Goal: Task Accomplishment & Management: Use online tool/utility

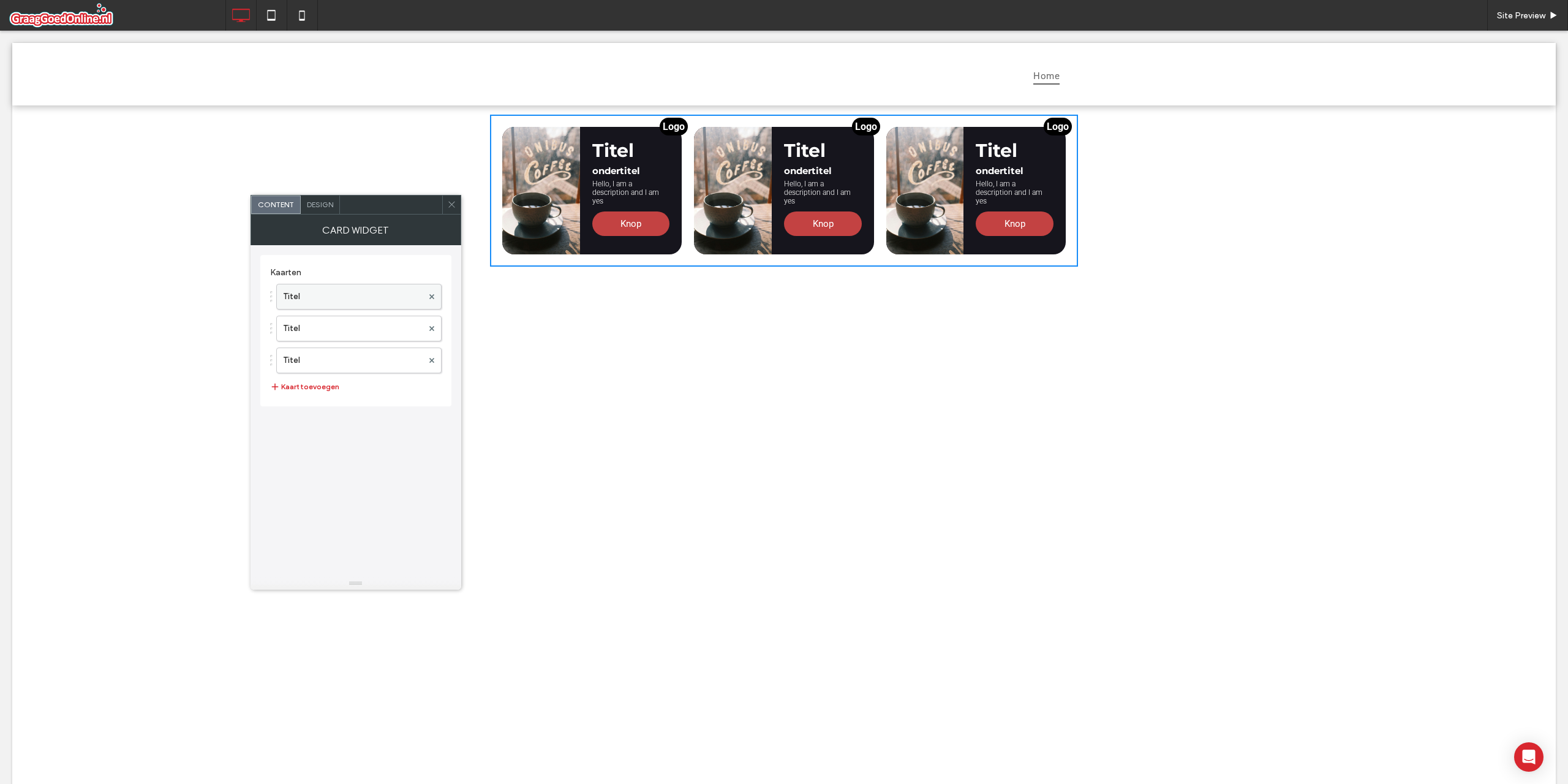
click at [321, 290] on label "Titel" at bounding box center [352, 296] width 140 height 24
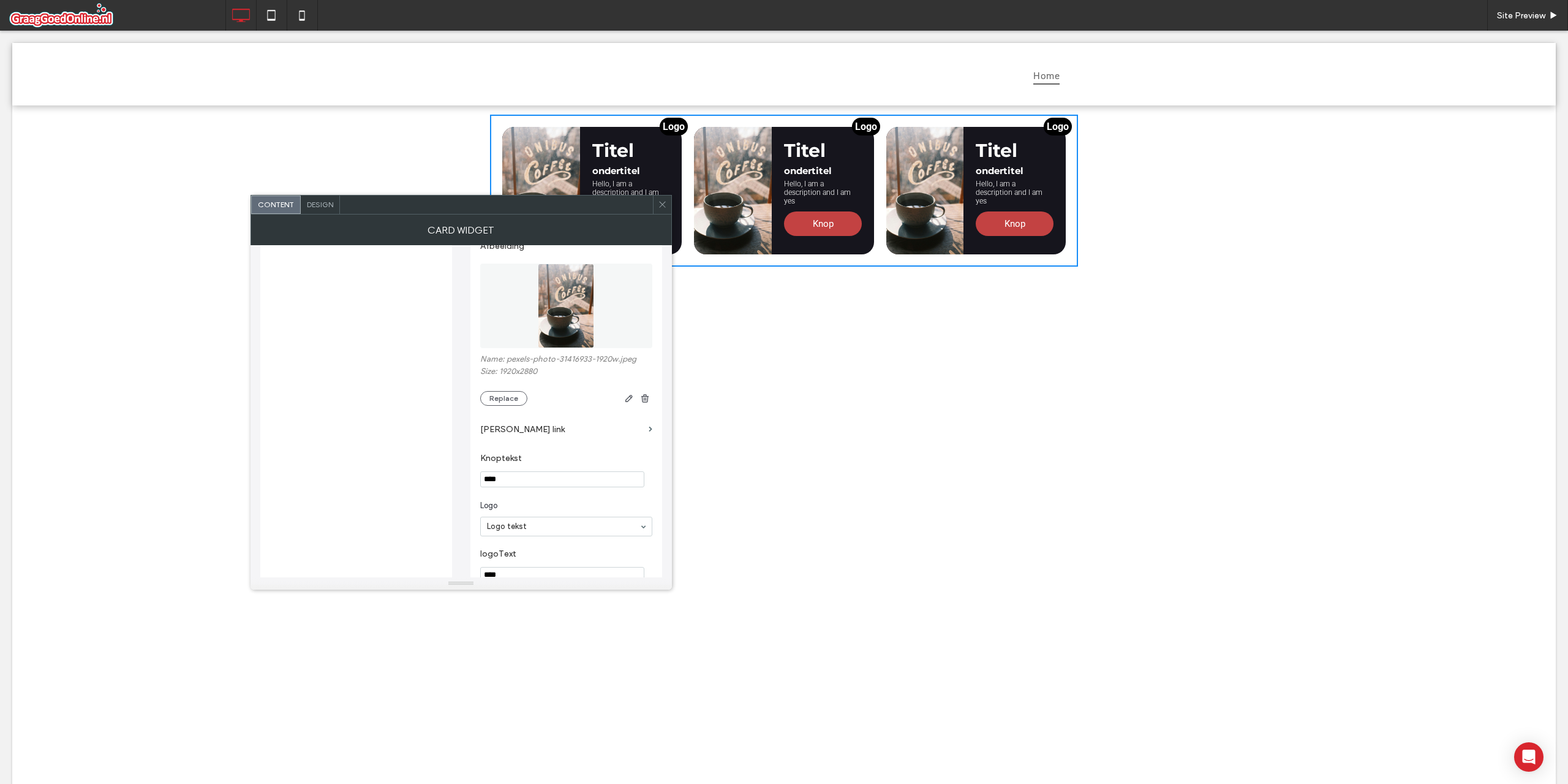
scroll to position [250, 0]
click at [507, 371] on button "Replace" at bounding box center [503, 368] width 47 height 15
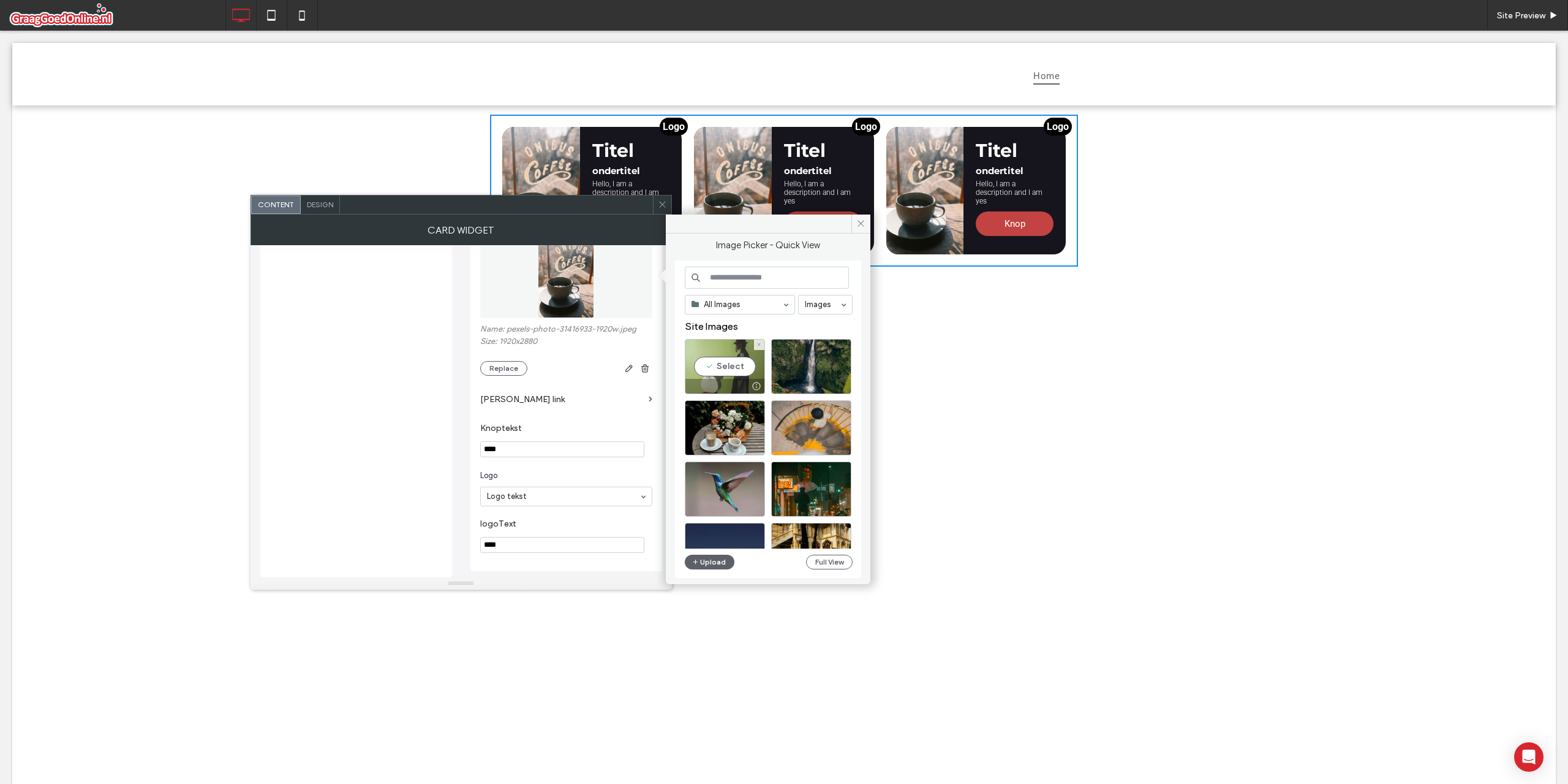
click at [735, 364] on div "Select" at bounding box center [725, 366] width 80 height 55
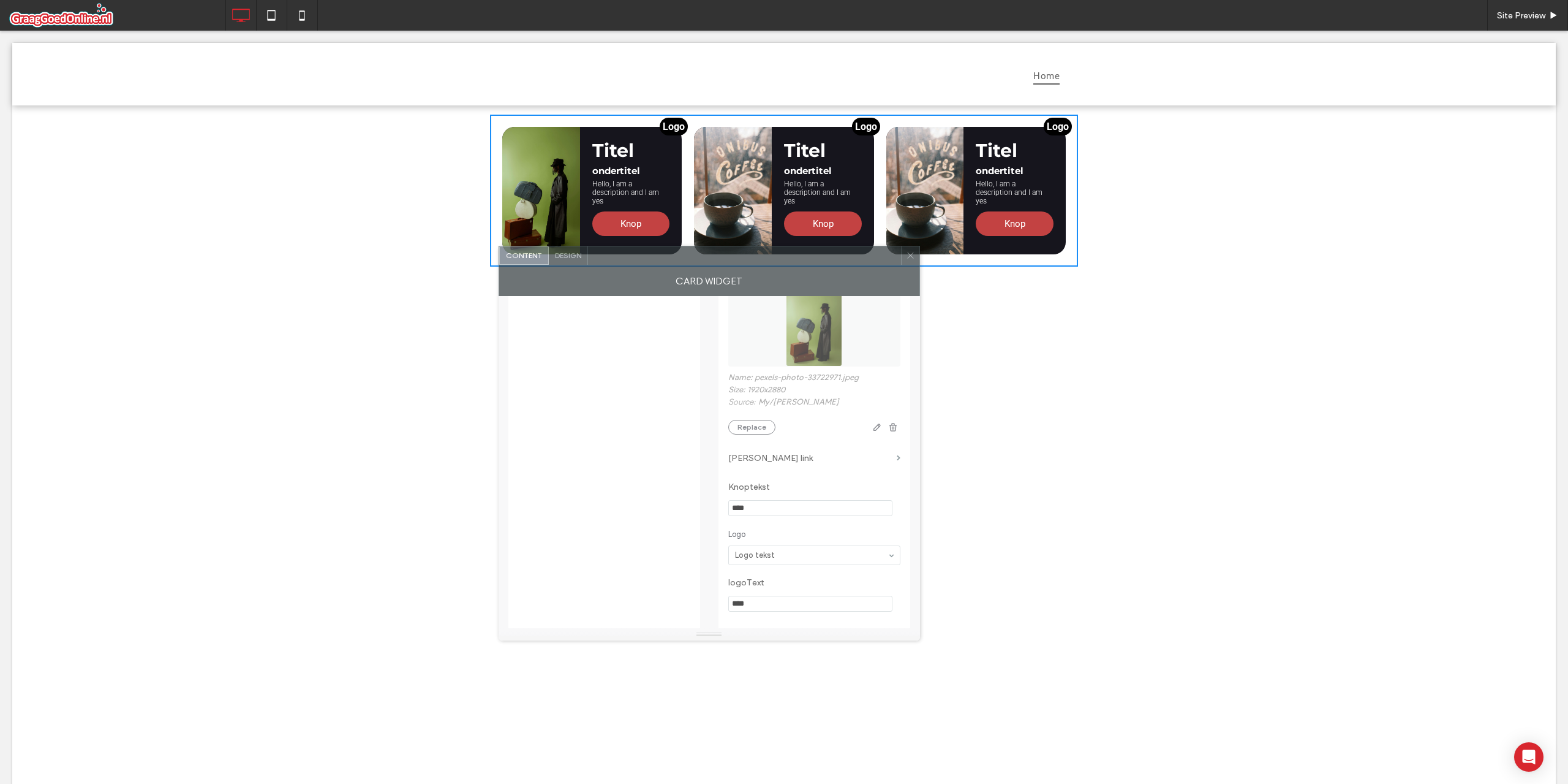
drag, startPoint x: 578, startPoint y: 213, endPoint x: 826, endPoint y: 264, distance: 253.2
click at [826, 264] on div at bounding box center [744, 255] width 313 height 19
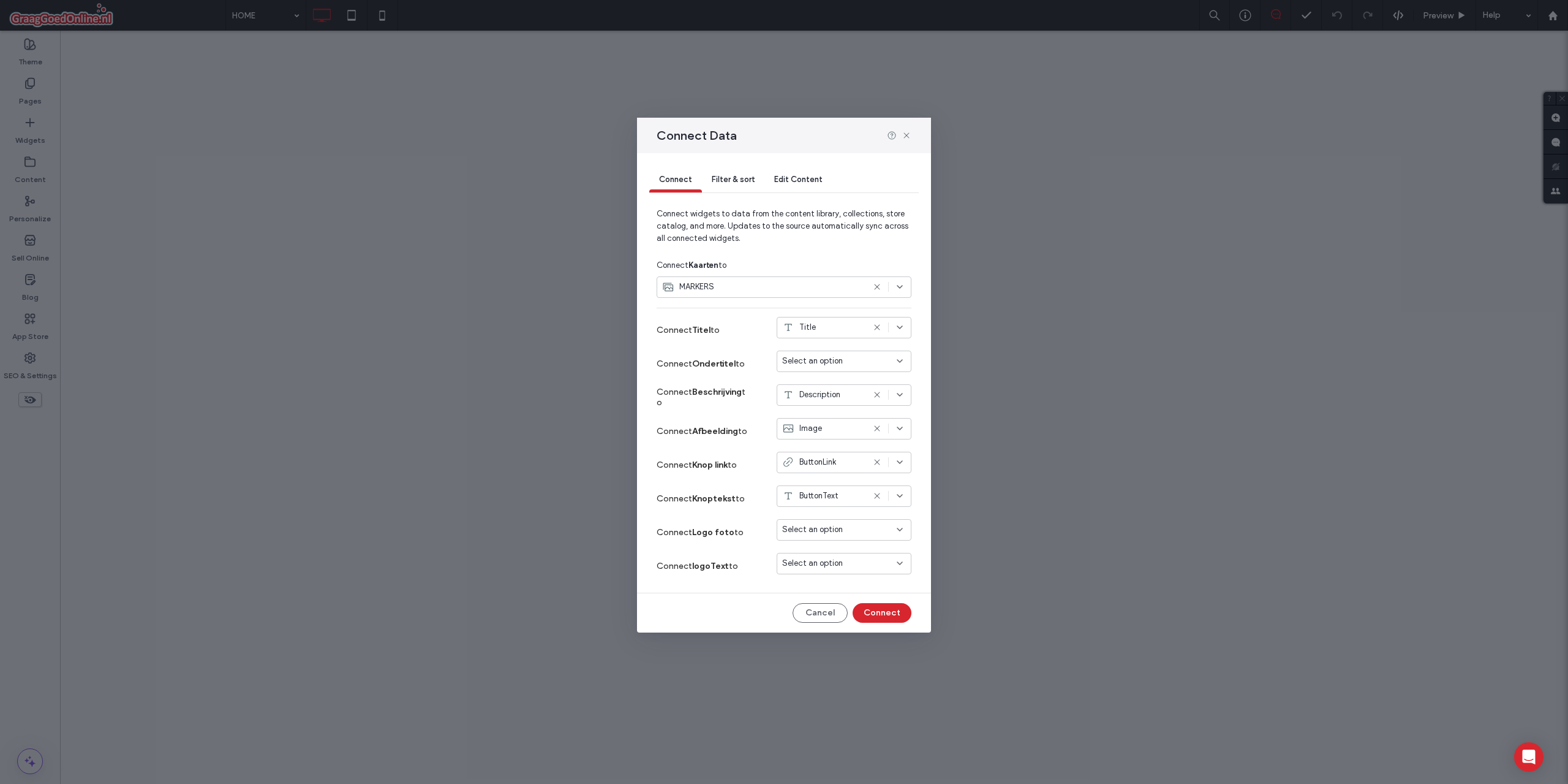
click at [716, 280] on div "MARKERS" at bounding box center [784, 287] width 255 height 21
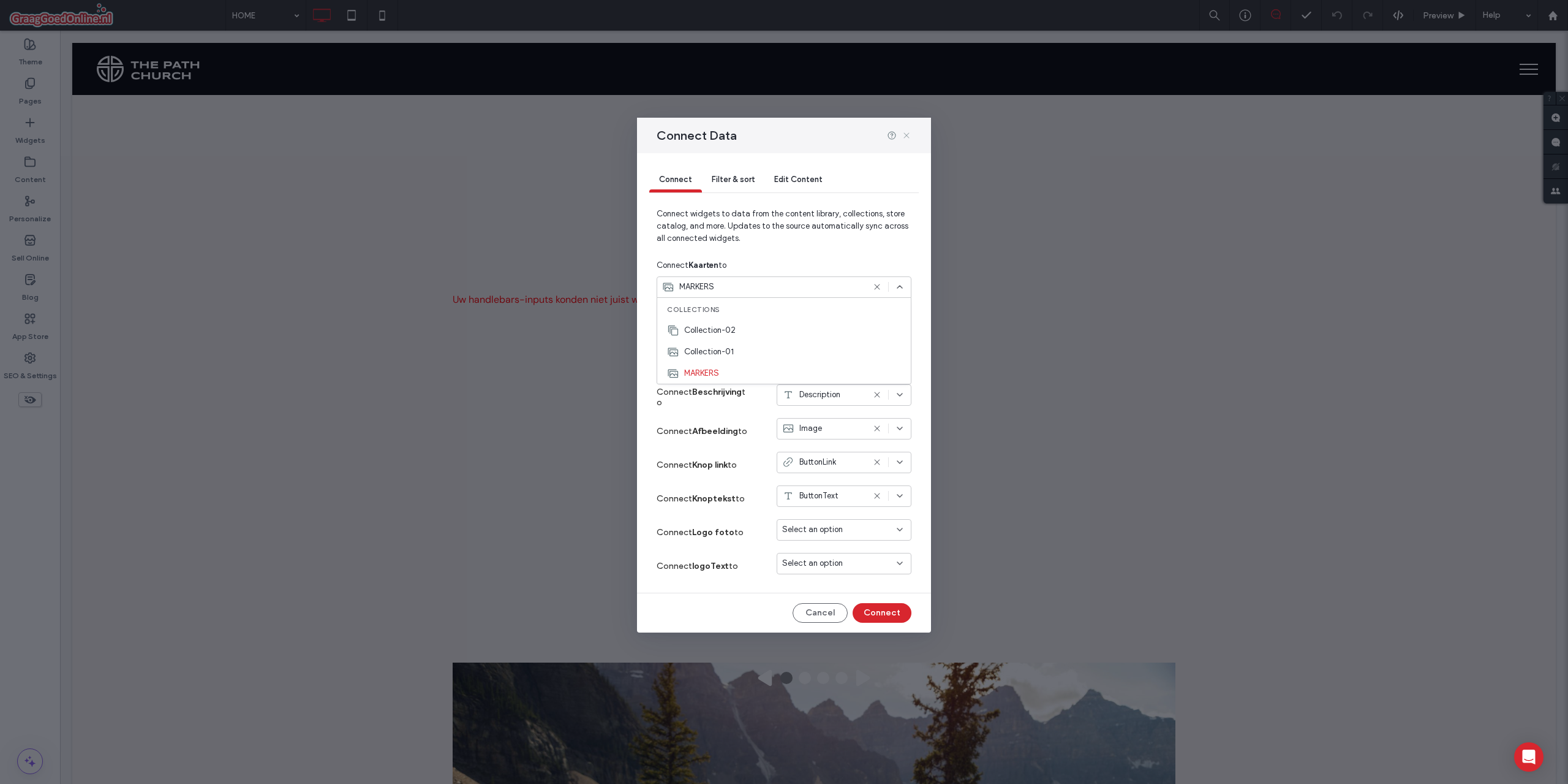
click at [908, 138] on icon at bounding box center [906, 136] width 10 height 10
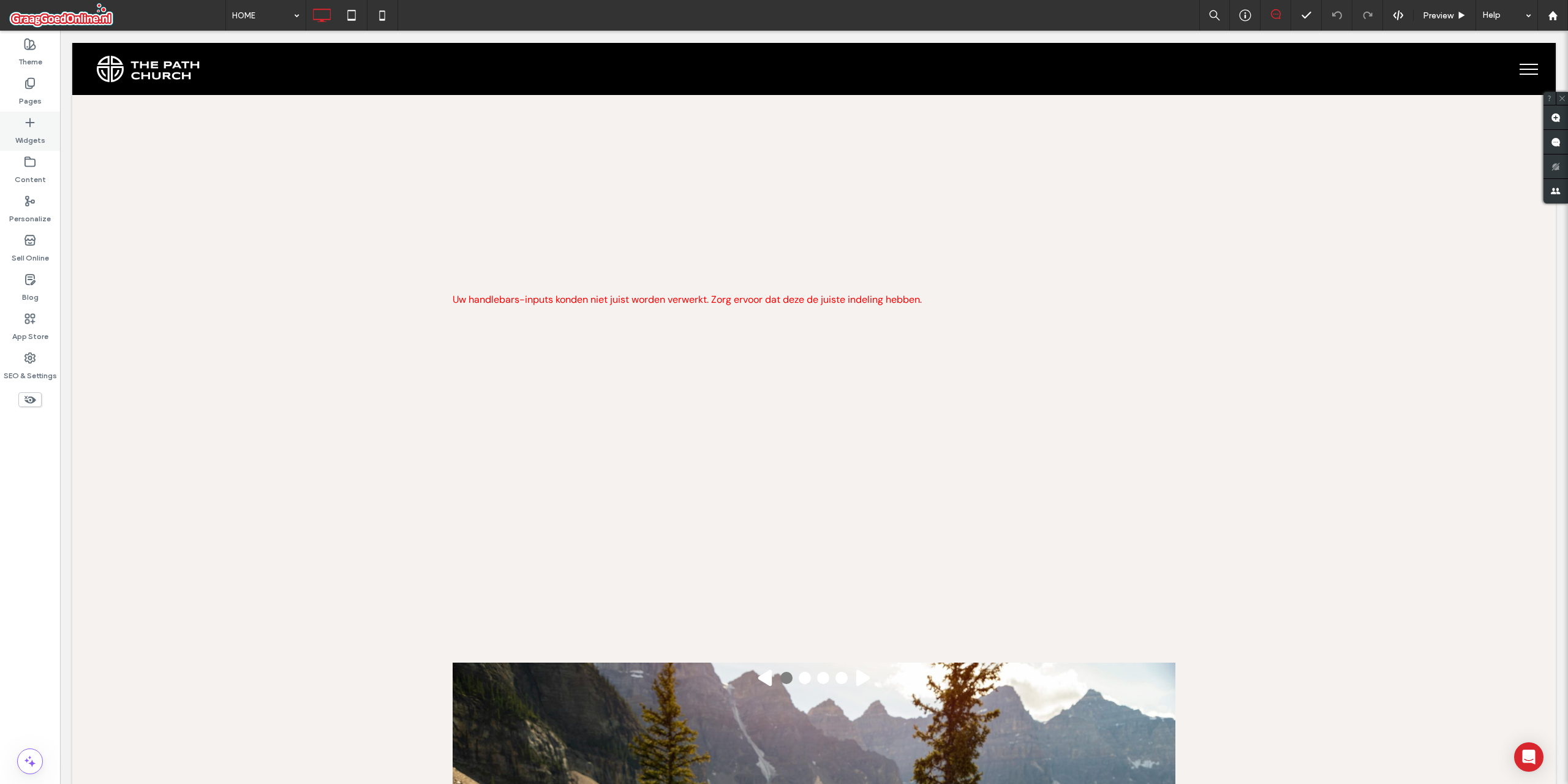
click at [27, 134] on label "Widgets" at bounding box center [30, 138] width 30 height 18
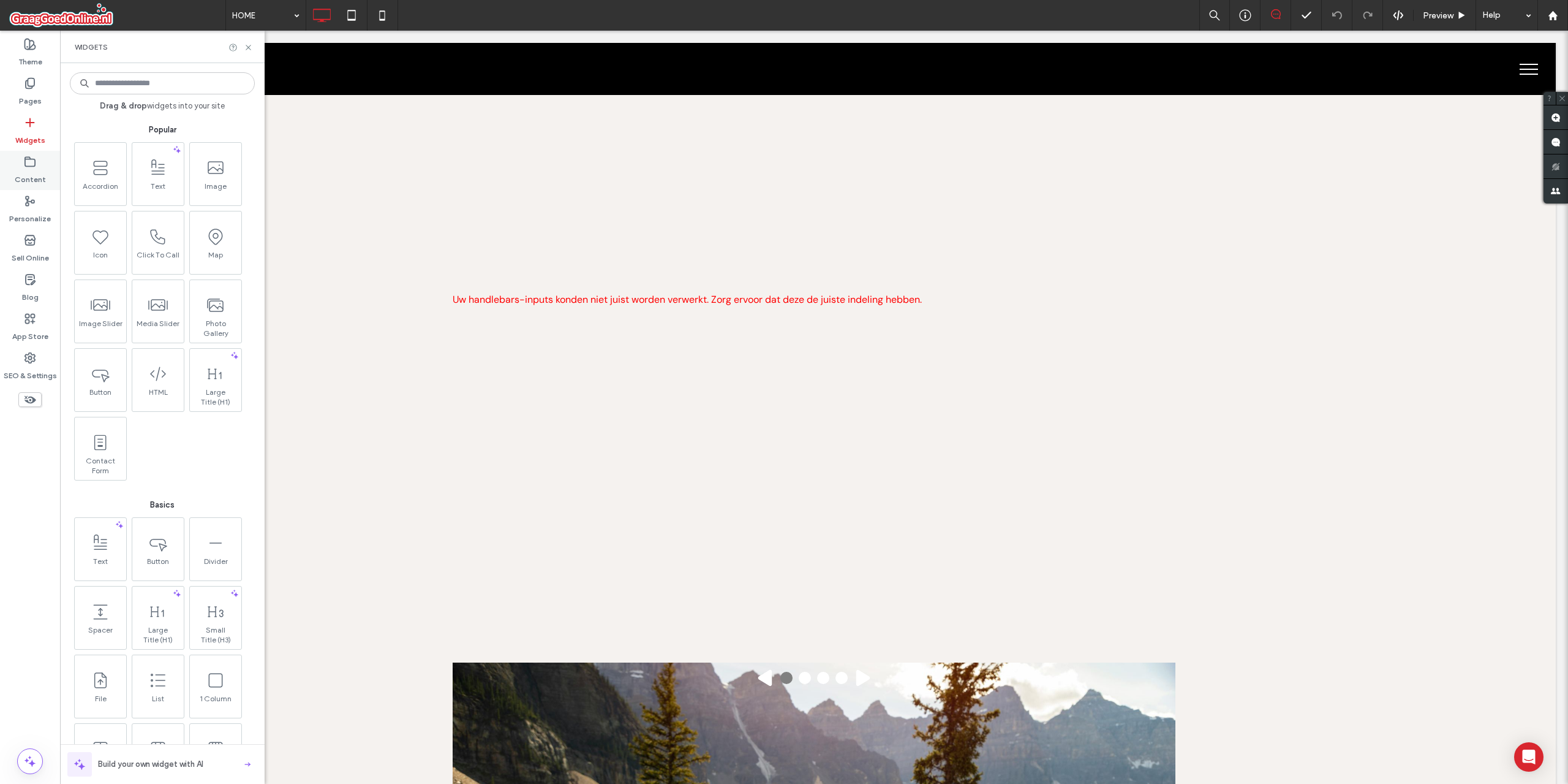
click at [25, 166] on use at bounding box center [30, 161] width 10 height 9
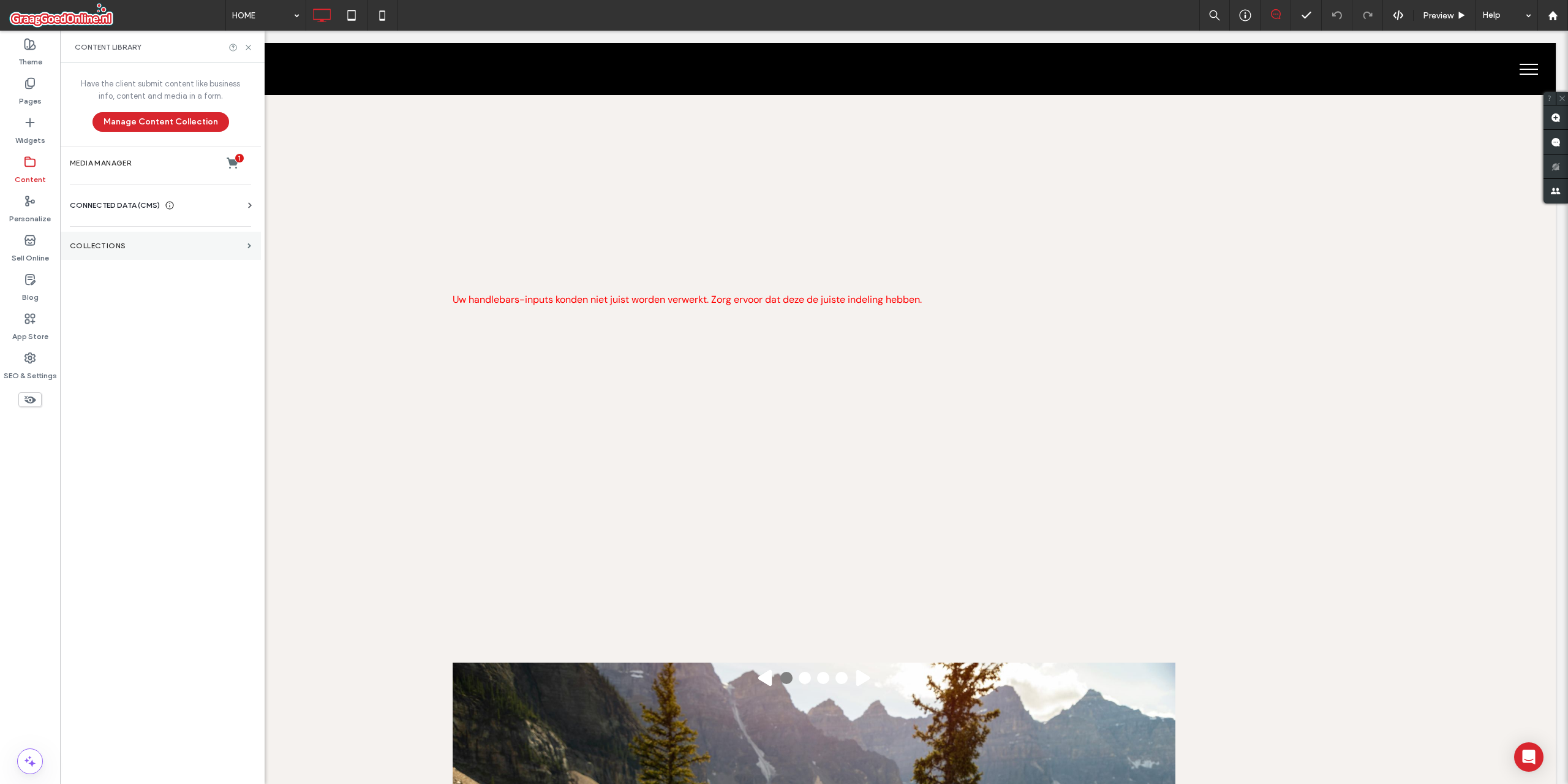
click at [158, 253] on section "Collections" at bounding box center [161, 245] width 201 height 28
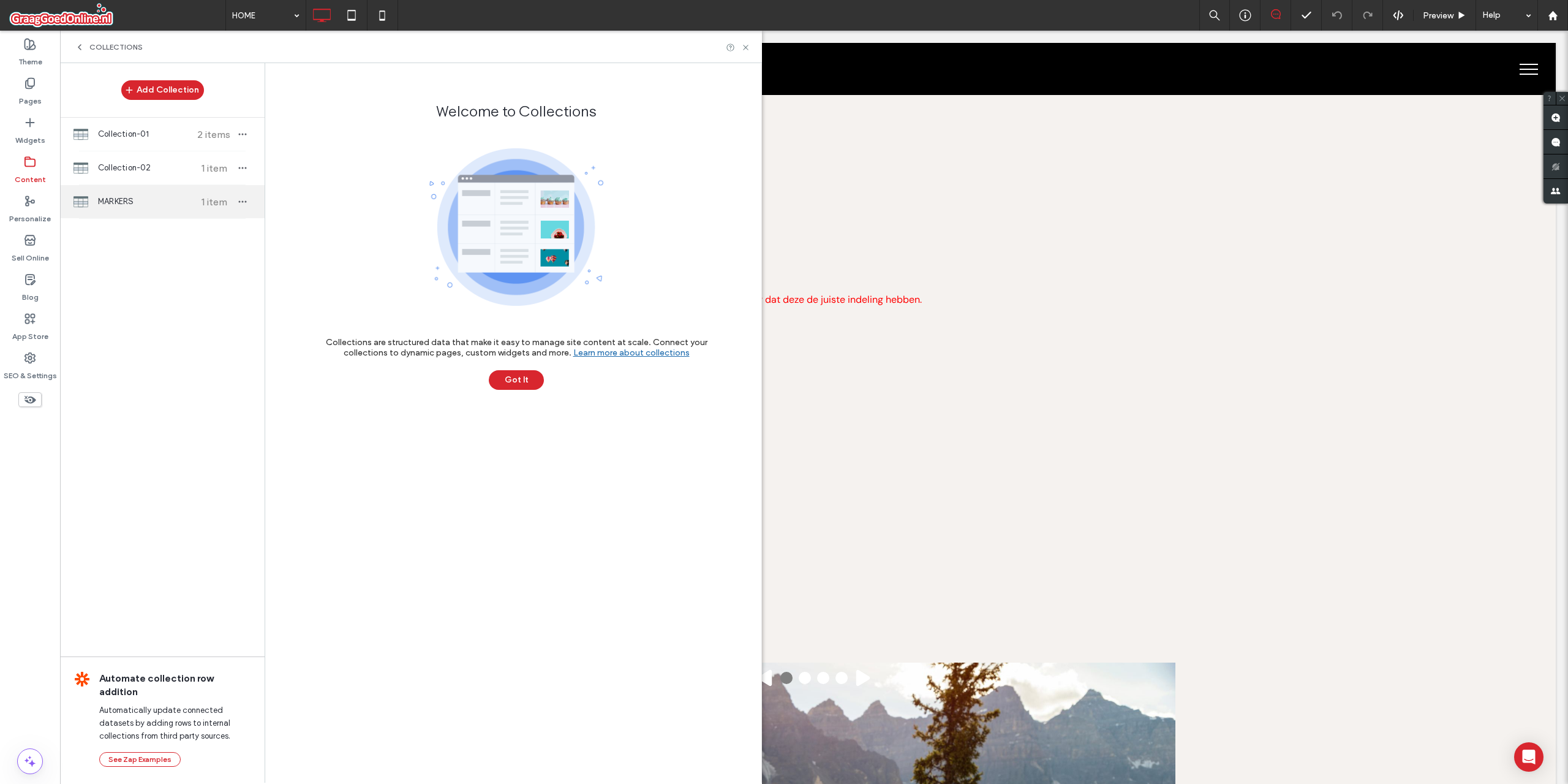
click at [186, 210] on div "MARKERS 1 item" at bounding box center [163, 202] width 205 height 33
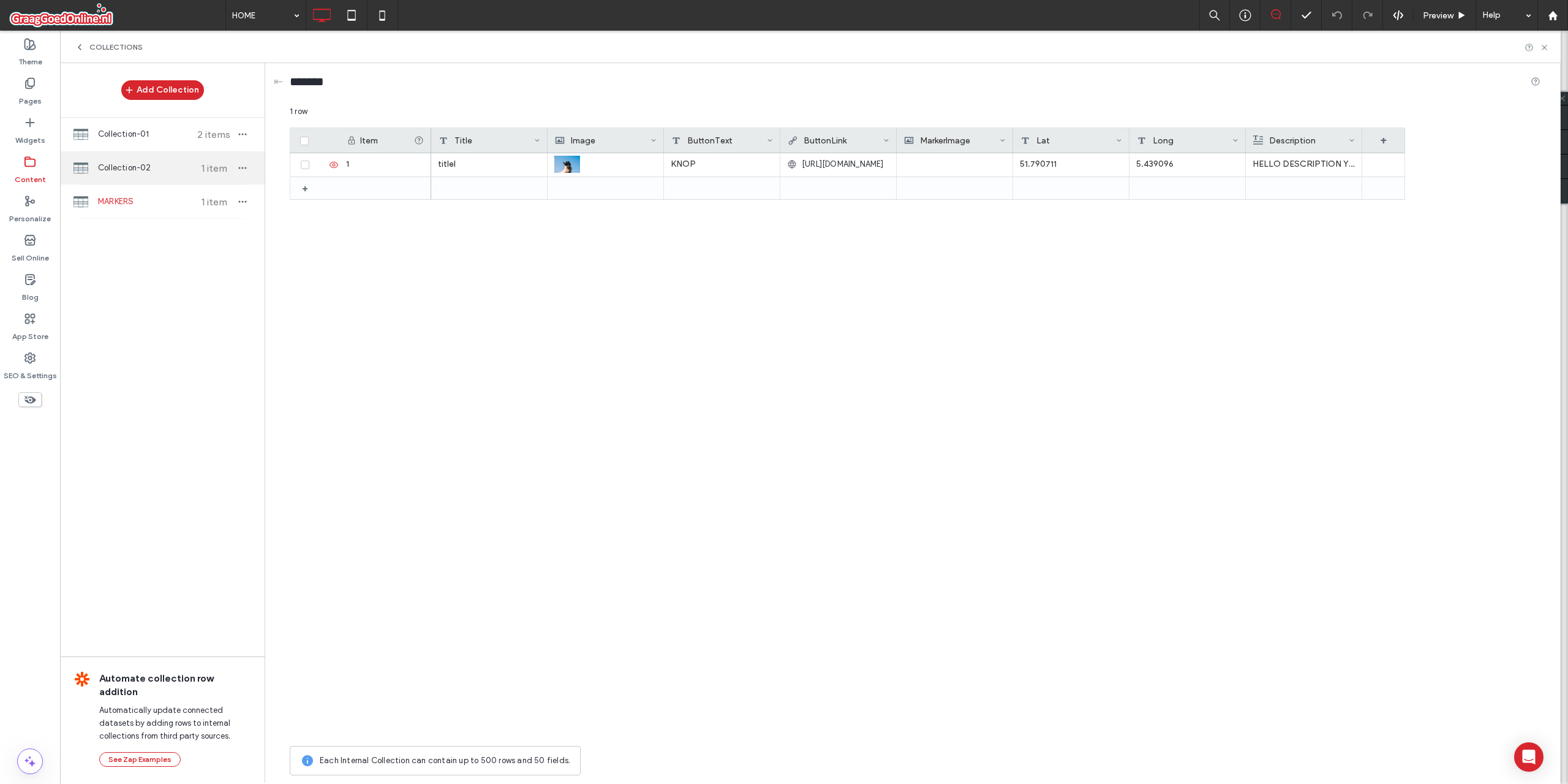
click at [154, 176] on div "Collection-02 1 item" at bounding box center [163, 168] width 205 height 33
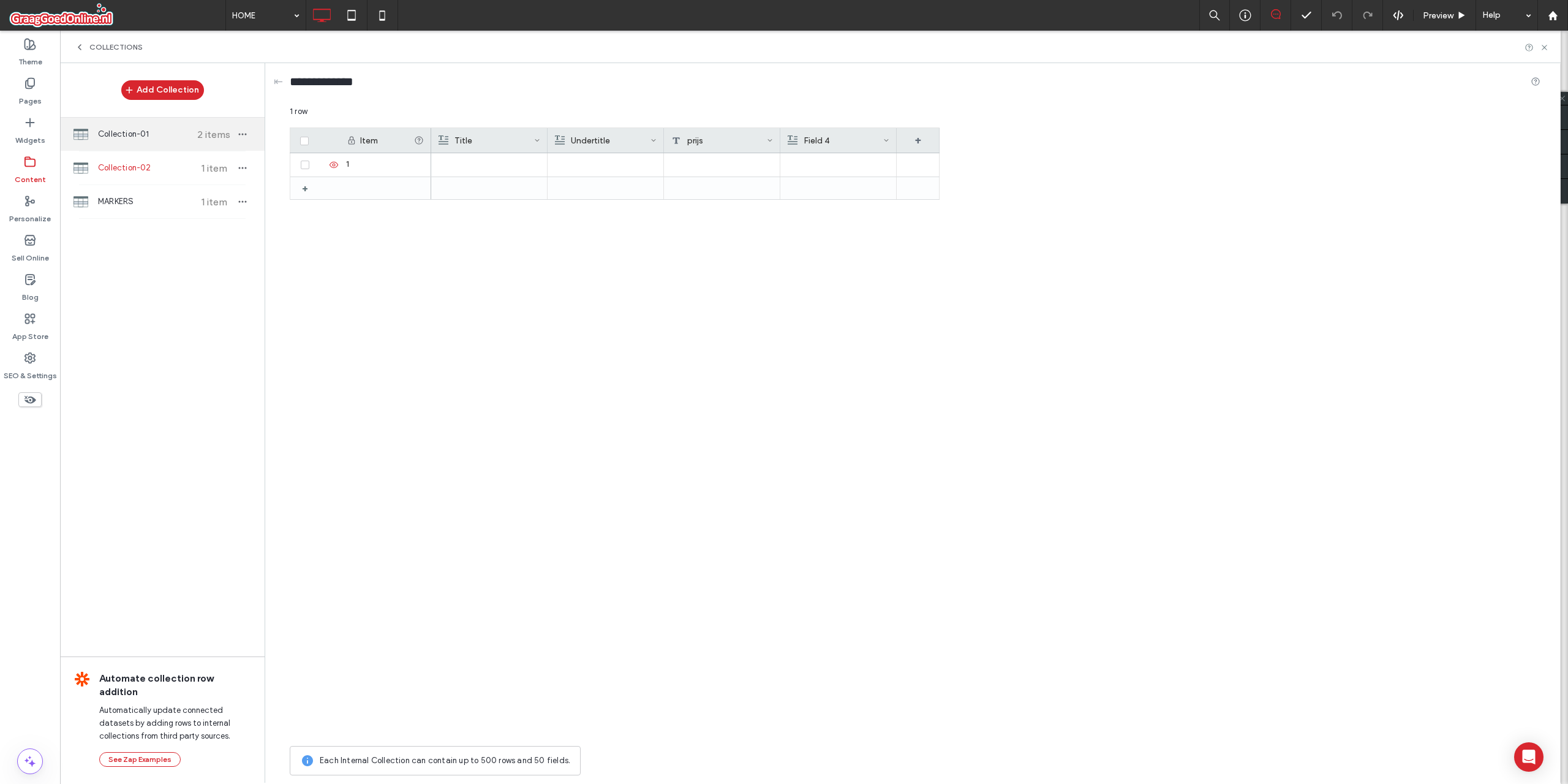
click at [145, 136] on span "Collection-01" at bounding box center [143, 134] width 92 height 13
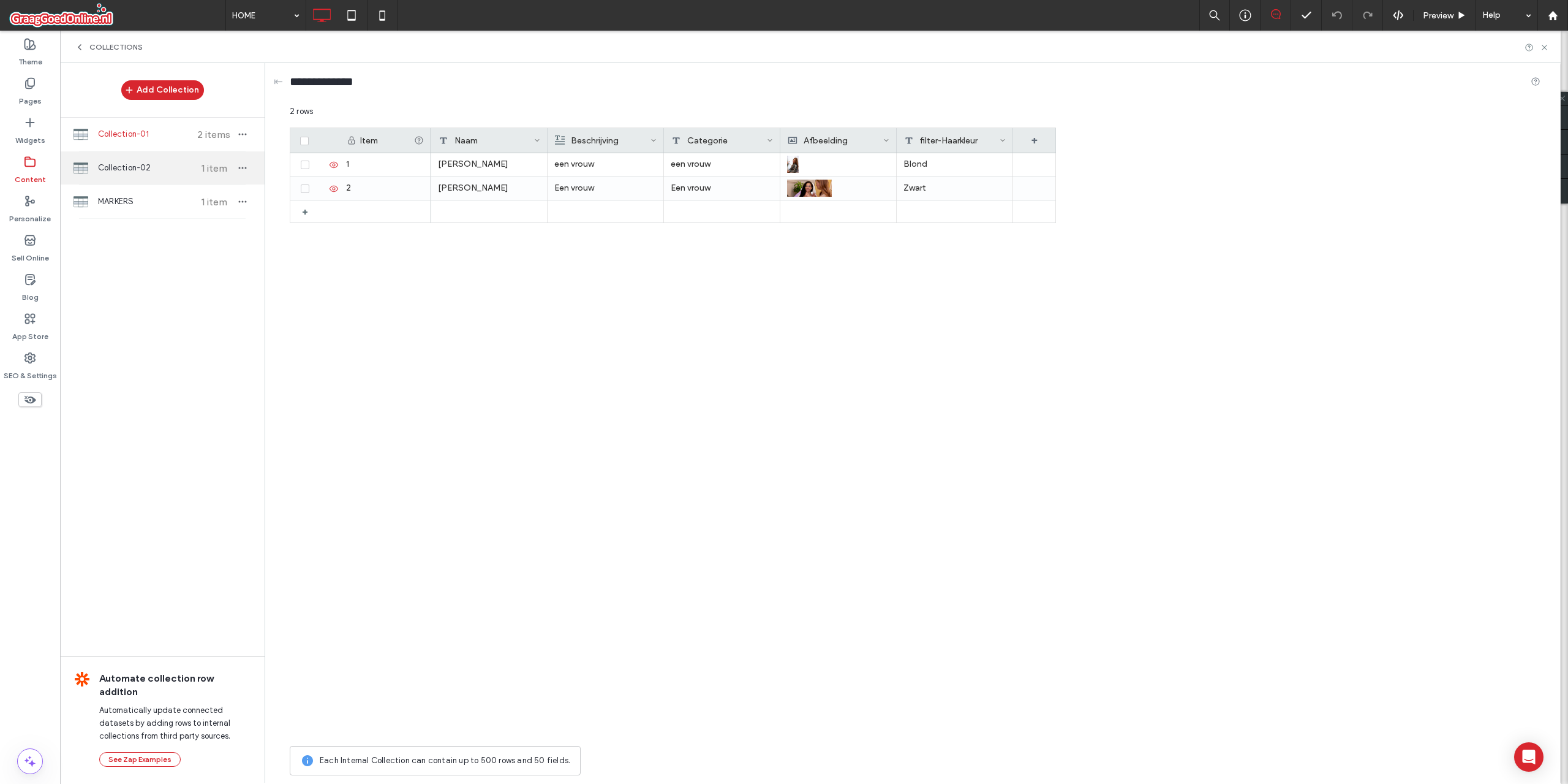
click at [152, 167] on span "Collection-02" at bounding box center [143, 168] width 92 height 13
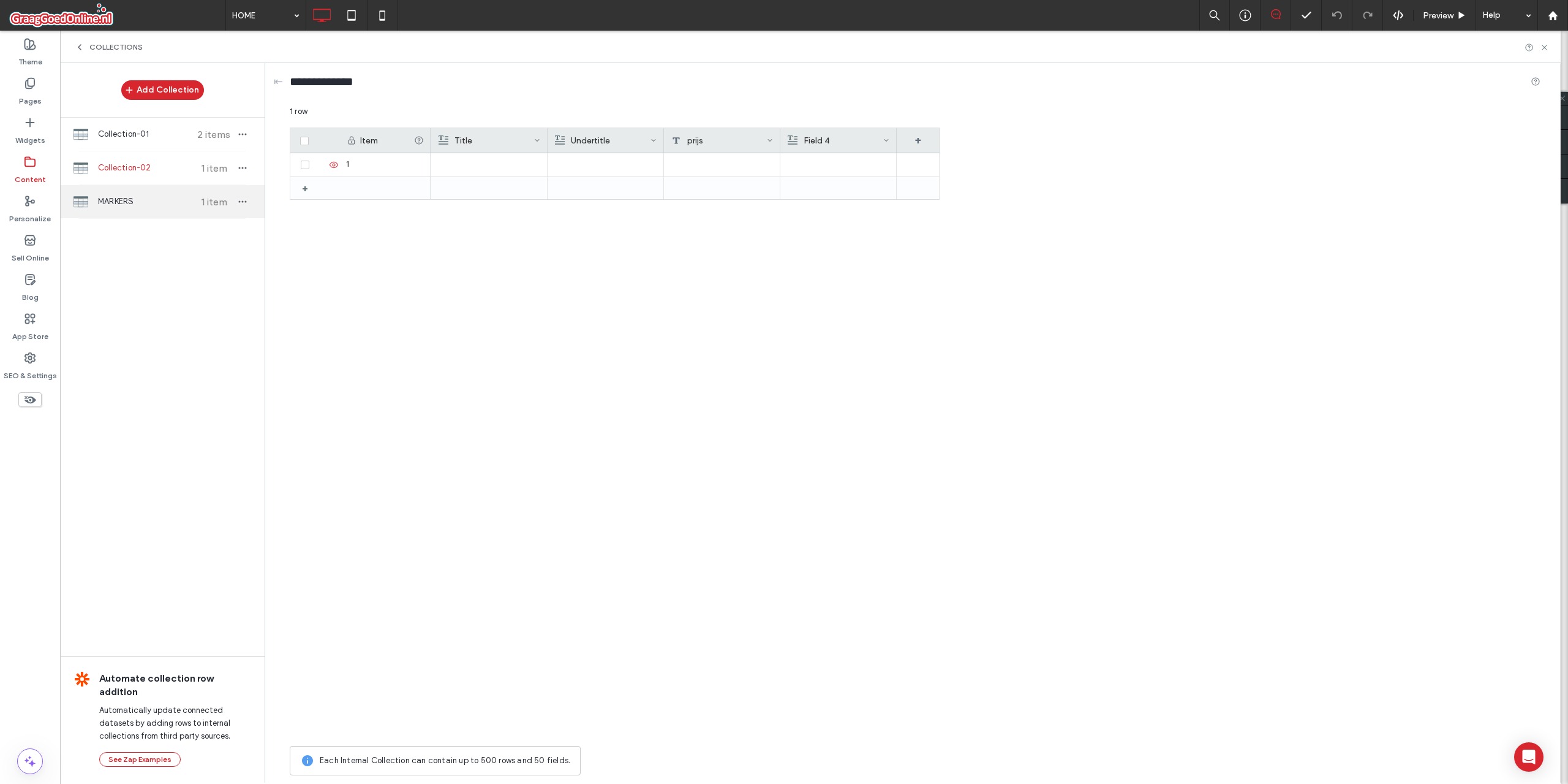
click at [163, 203] on span "MARKERS" at bounding box center [143, 201] width 92 height 13
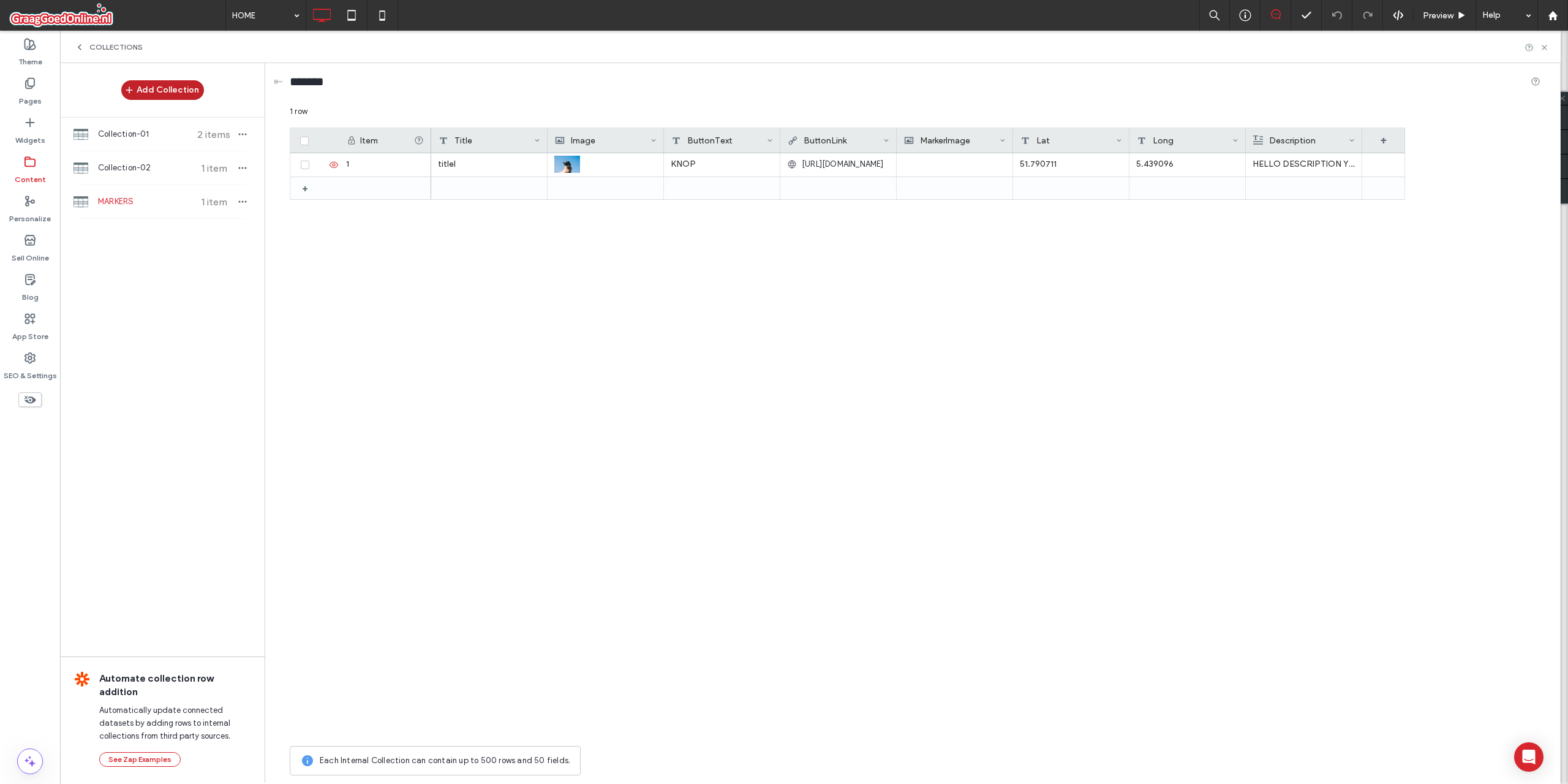
click at [164, 92] on button "Add Collection" at bounding box center [162, 90] width 83 height 20
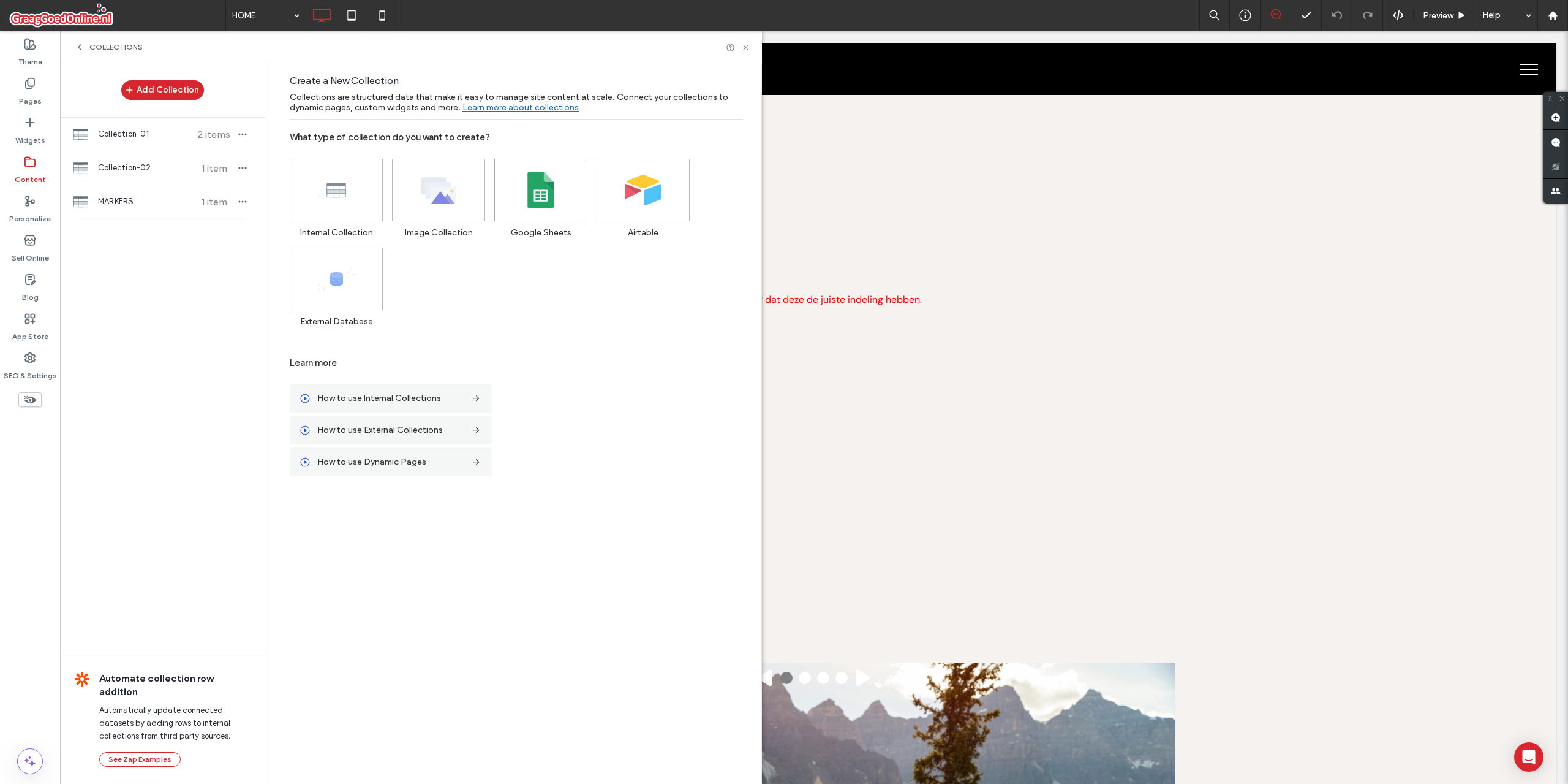
click at [524, 196] on icon at bounding box center [541, 190] width 37 height 37
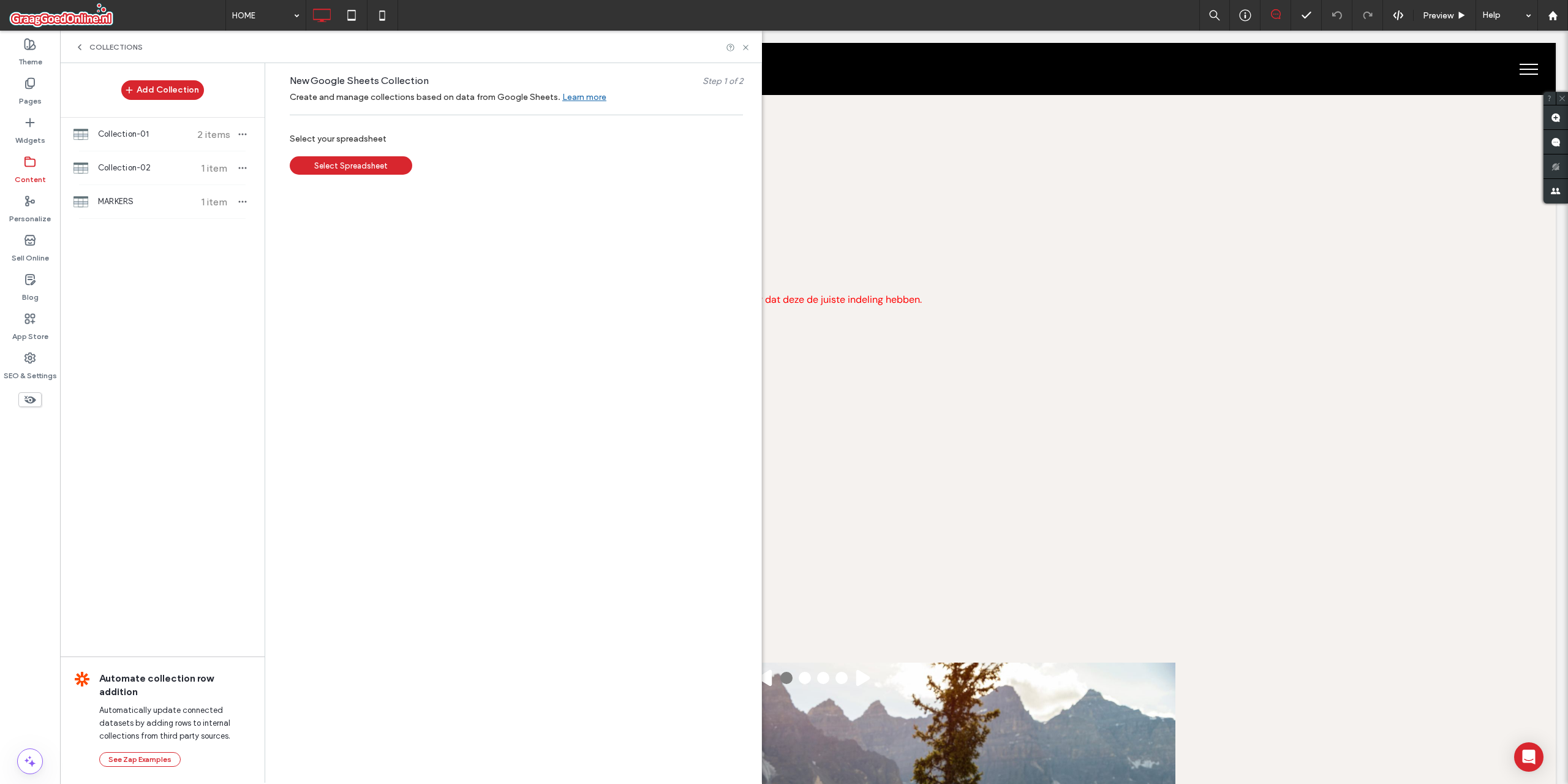
click at [344, 168] on div "Select Spreadsheet" at bounding box center [351, 165] width 123 height 19
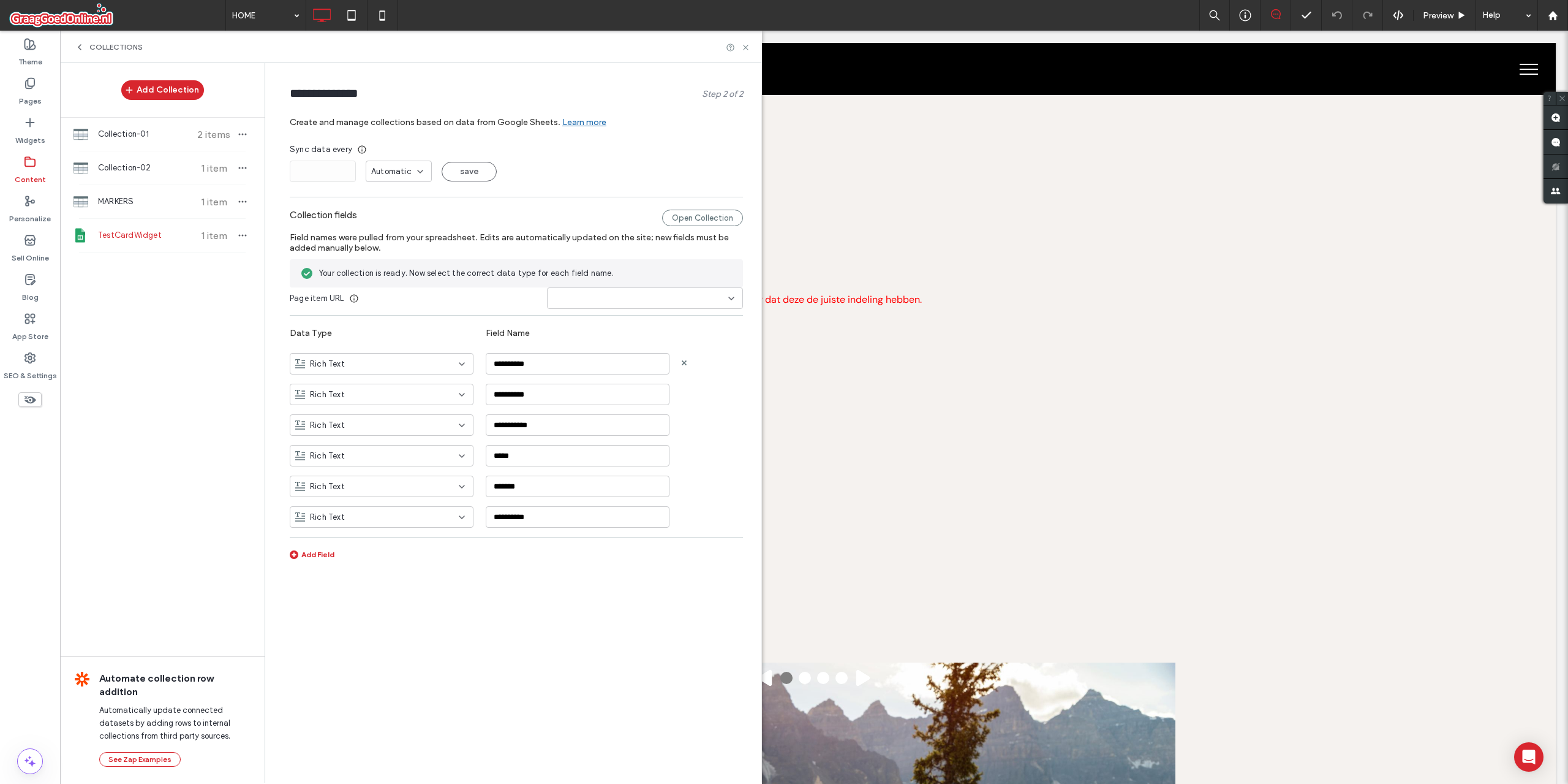
click at [467, 363] on div "Rich Text" at bounding box center [382, 363] width 183 height 21
click at [440, 400] on div "Rich Text" at bounding box center [381, 406] width 182 height 21
click at [743, 47] on icon at bounding box center [744, 47] width 9 height 9
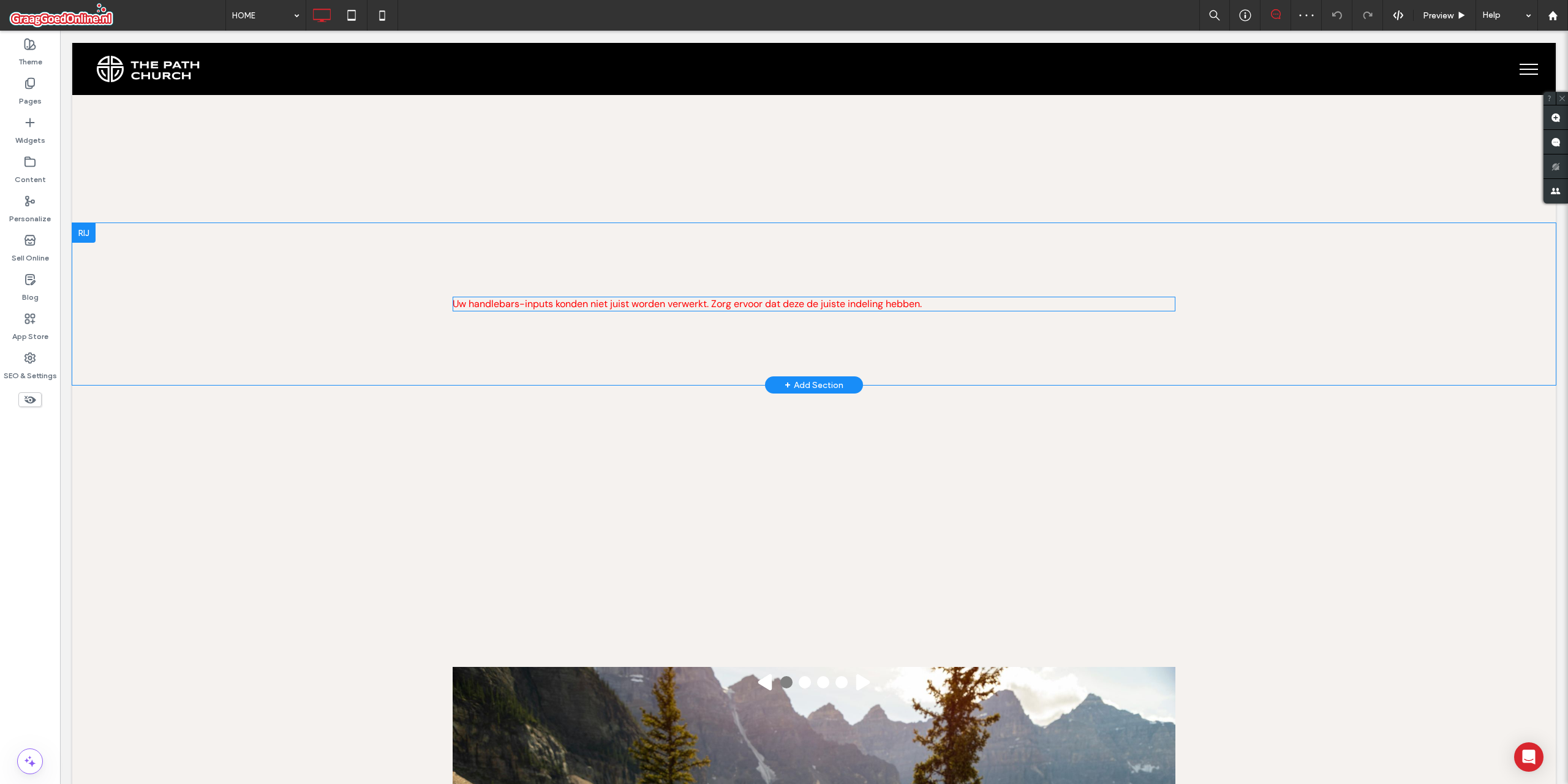
scroll to position [1409, 0]
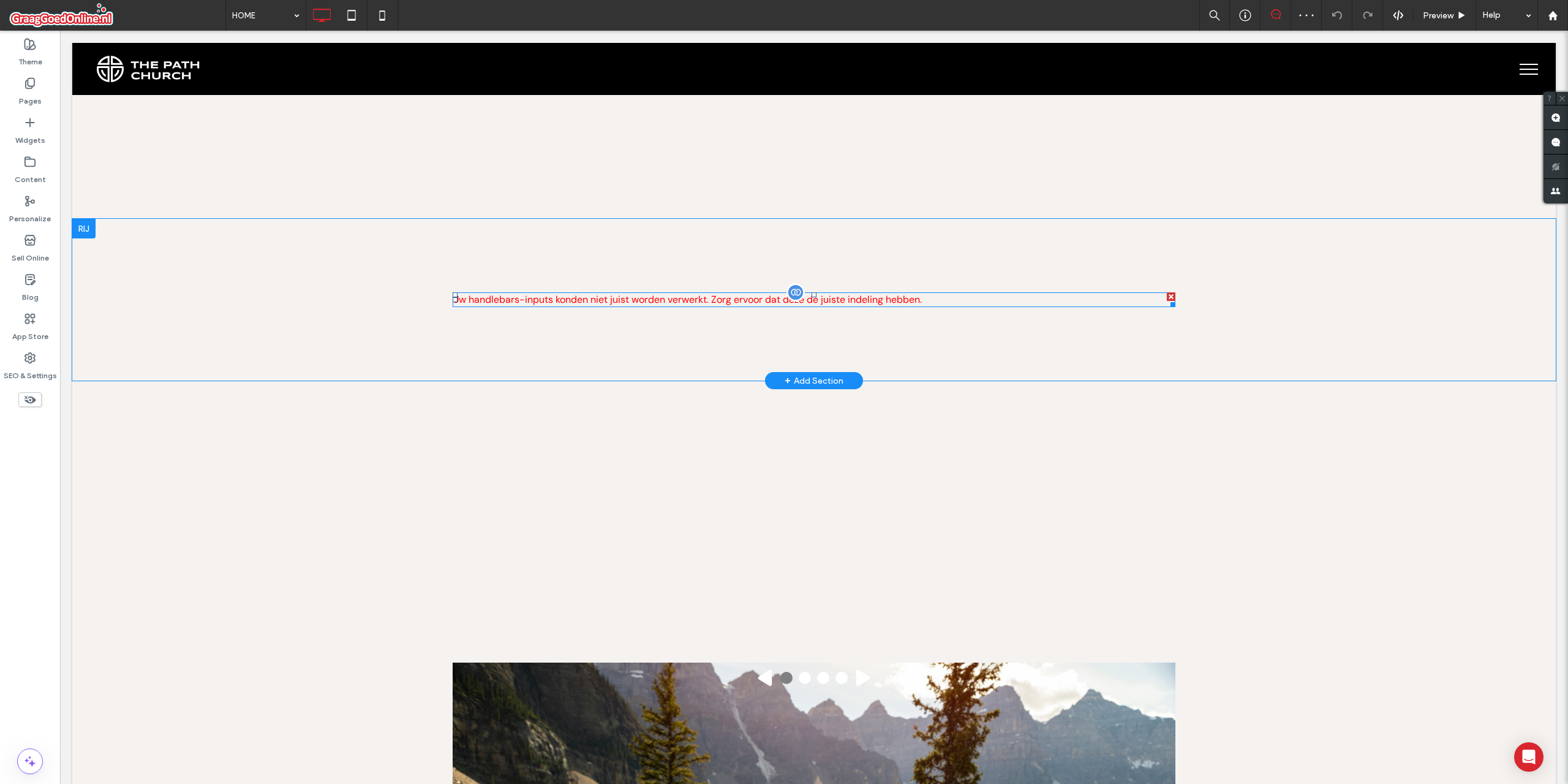
click at [663, 304] on span "Uw handlebars-inputs konden niet juist worden verwerkt. Zorg ervoor dat deze de…" at bounding box center [687, 299] width 469 height 13
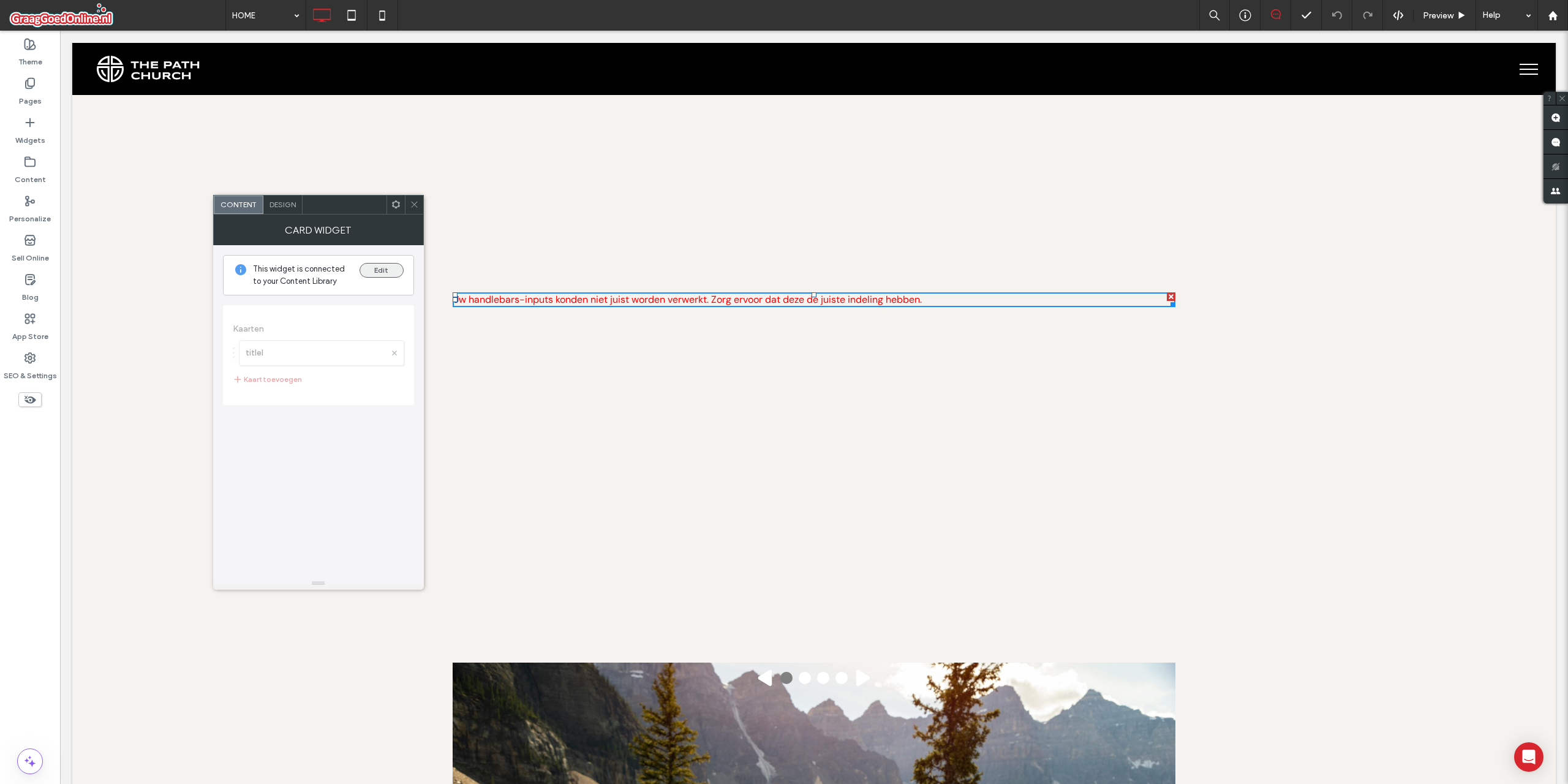
click at [384, 272] on button "Edit" at bounding box center [381, 269] width 44 height 15
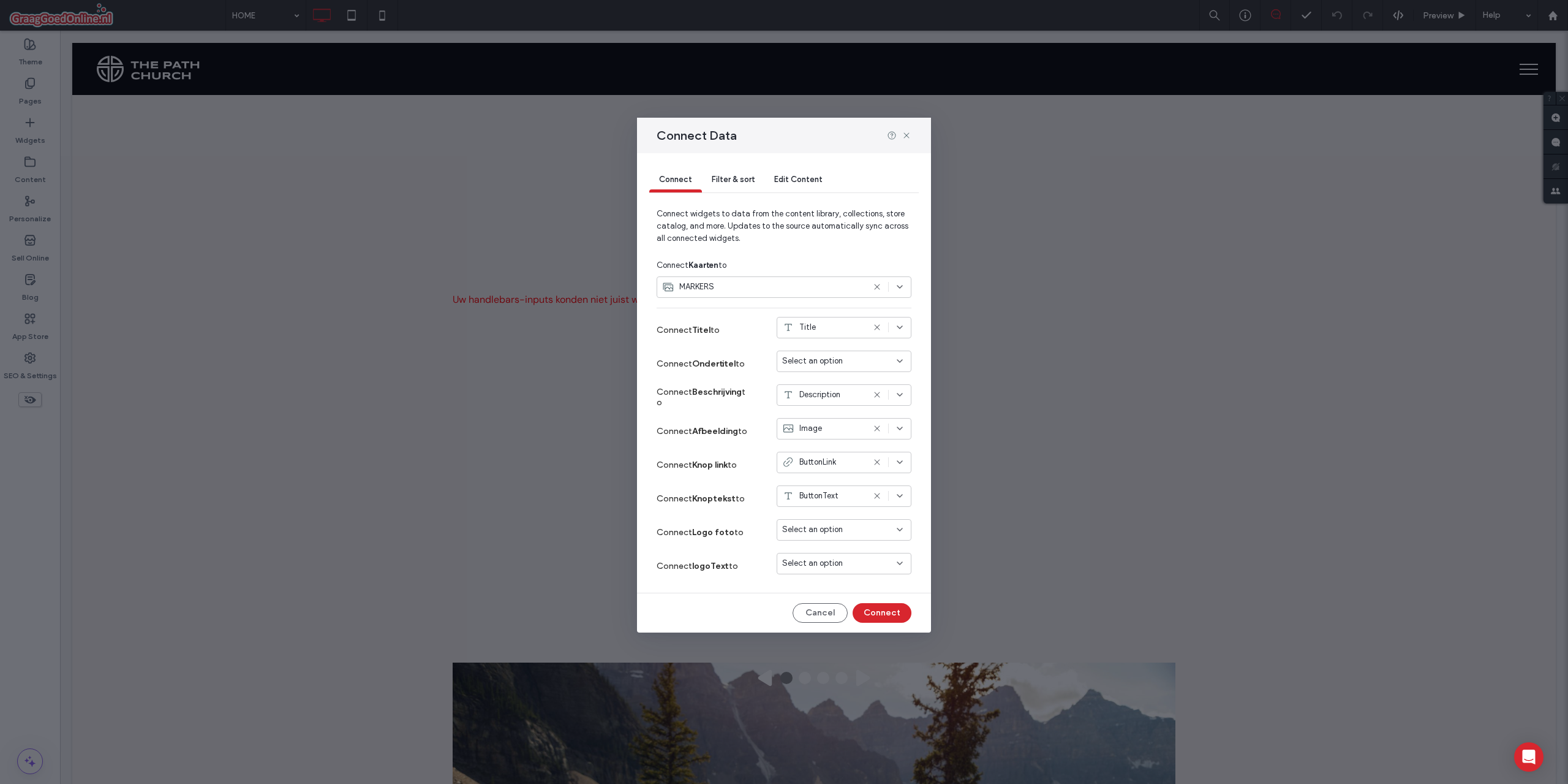
click at [733, 289] on div "MARKERS" at bounding box center [762, 286] width 201 height 13
click at [741, 355] on span "TestCardWidget" at bounding box center [714, 351] width 61 height 13
click at [877, 287] on use at bounding box center [877, 287] width 6 height 6
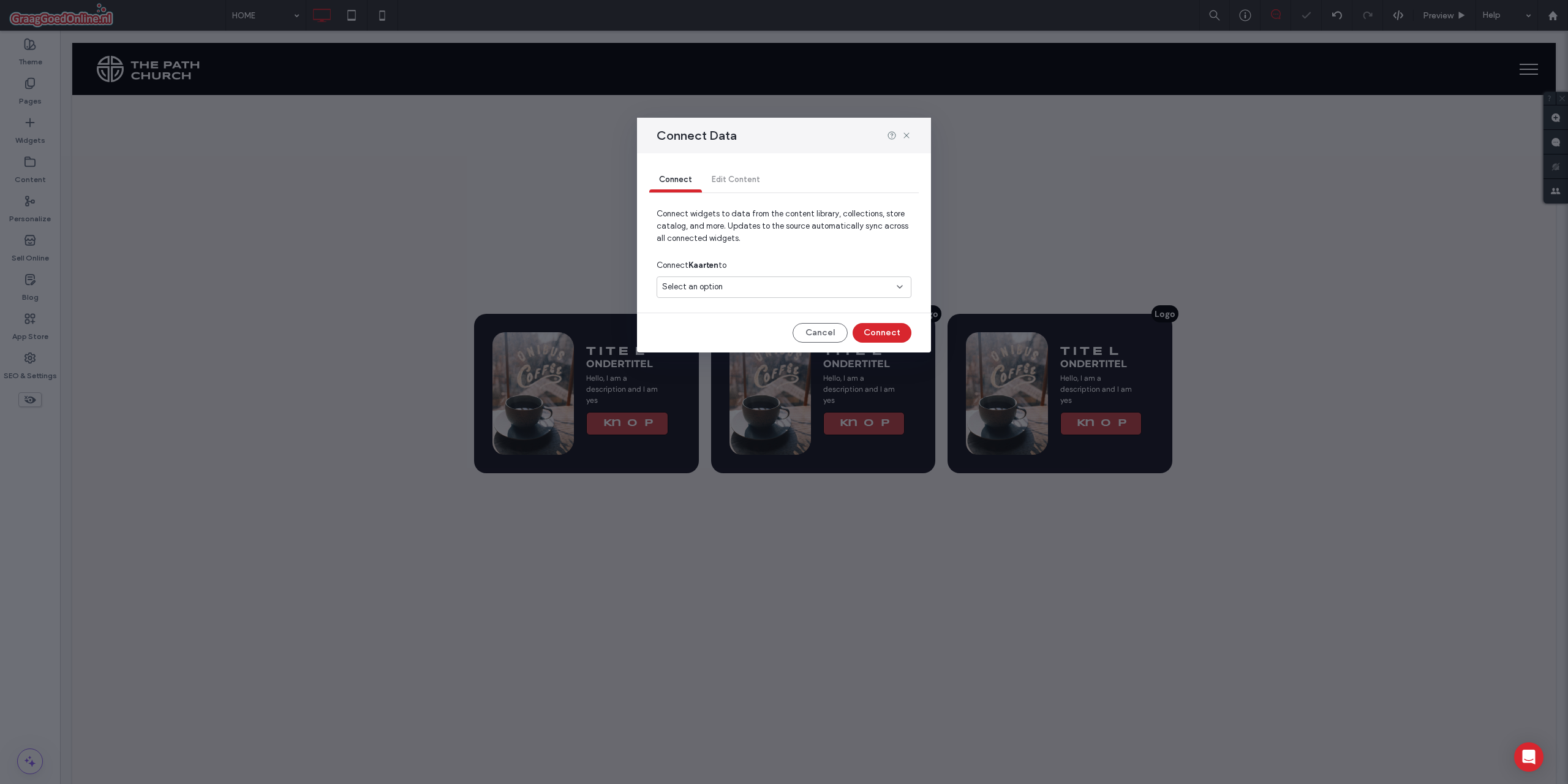
click at [777, 286] on div "Select an option" at bounding box center [776, 286] width 229 height 13
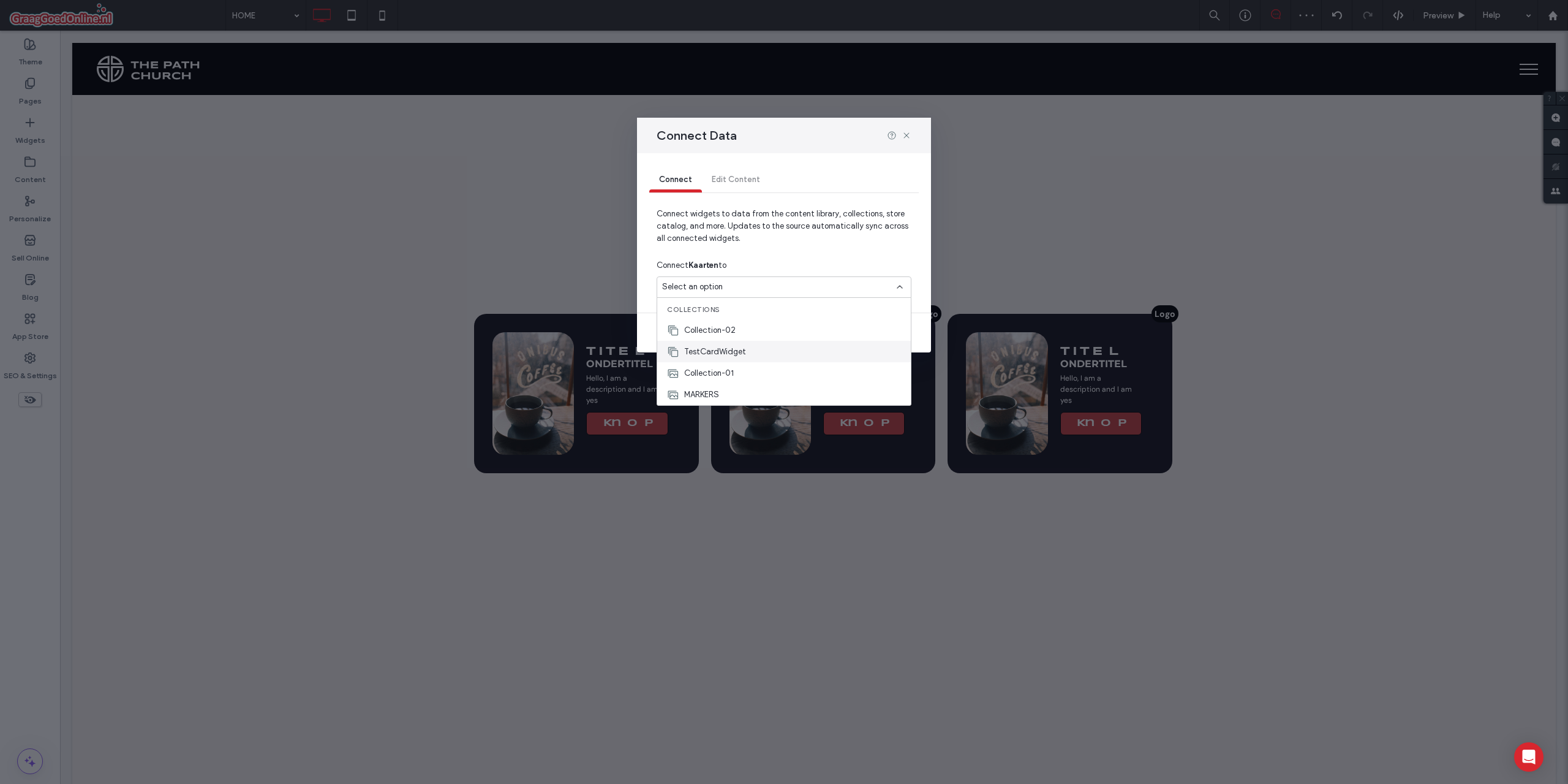
click at [739, 349] on span "TestCardWidget" at bounding box center [714, 351] width 61 height 13
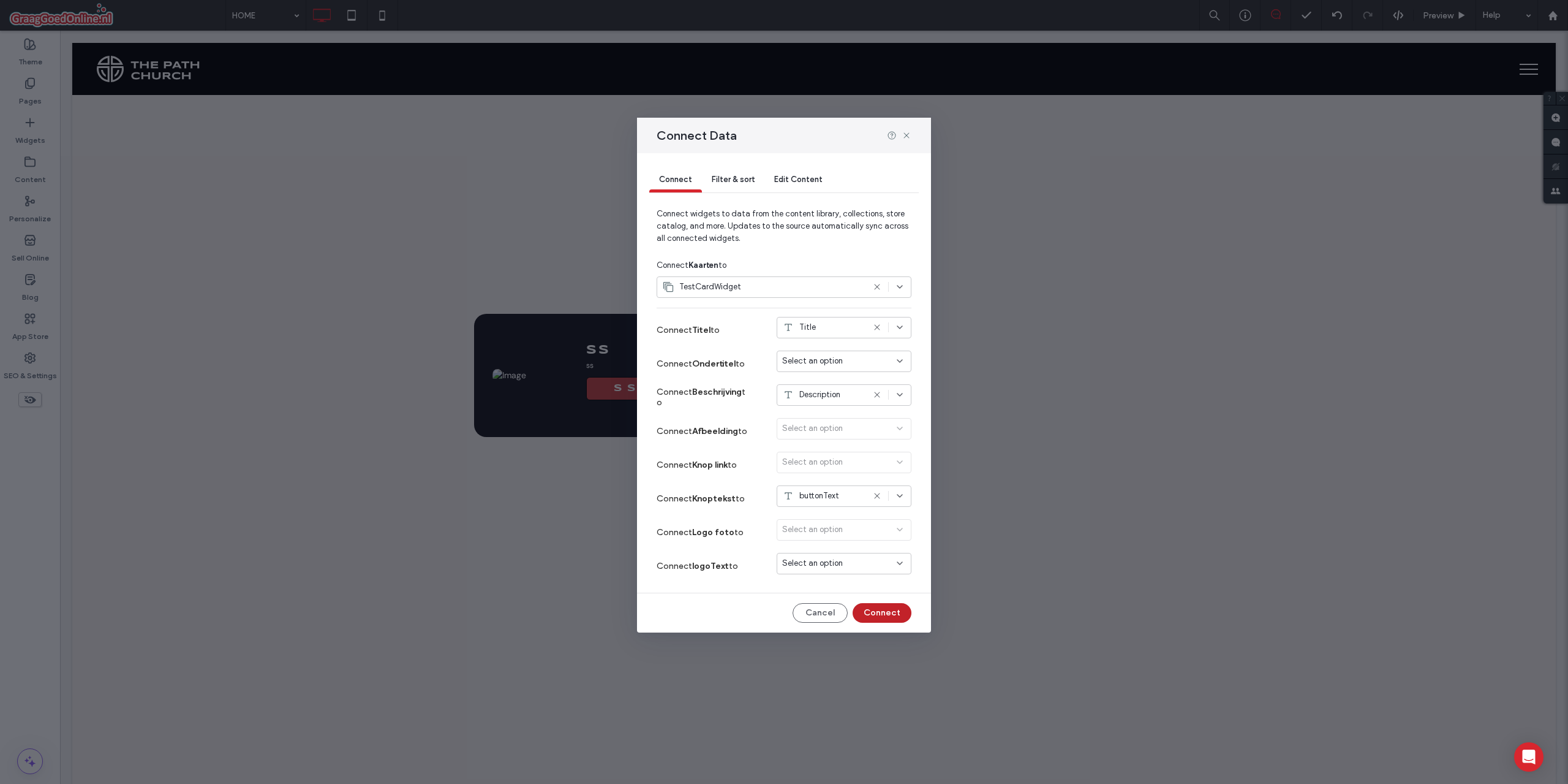
click at [886, 609] on button "Connect" at bounding box center [882, 613] width 59 height 20
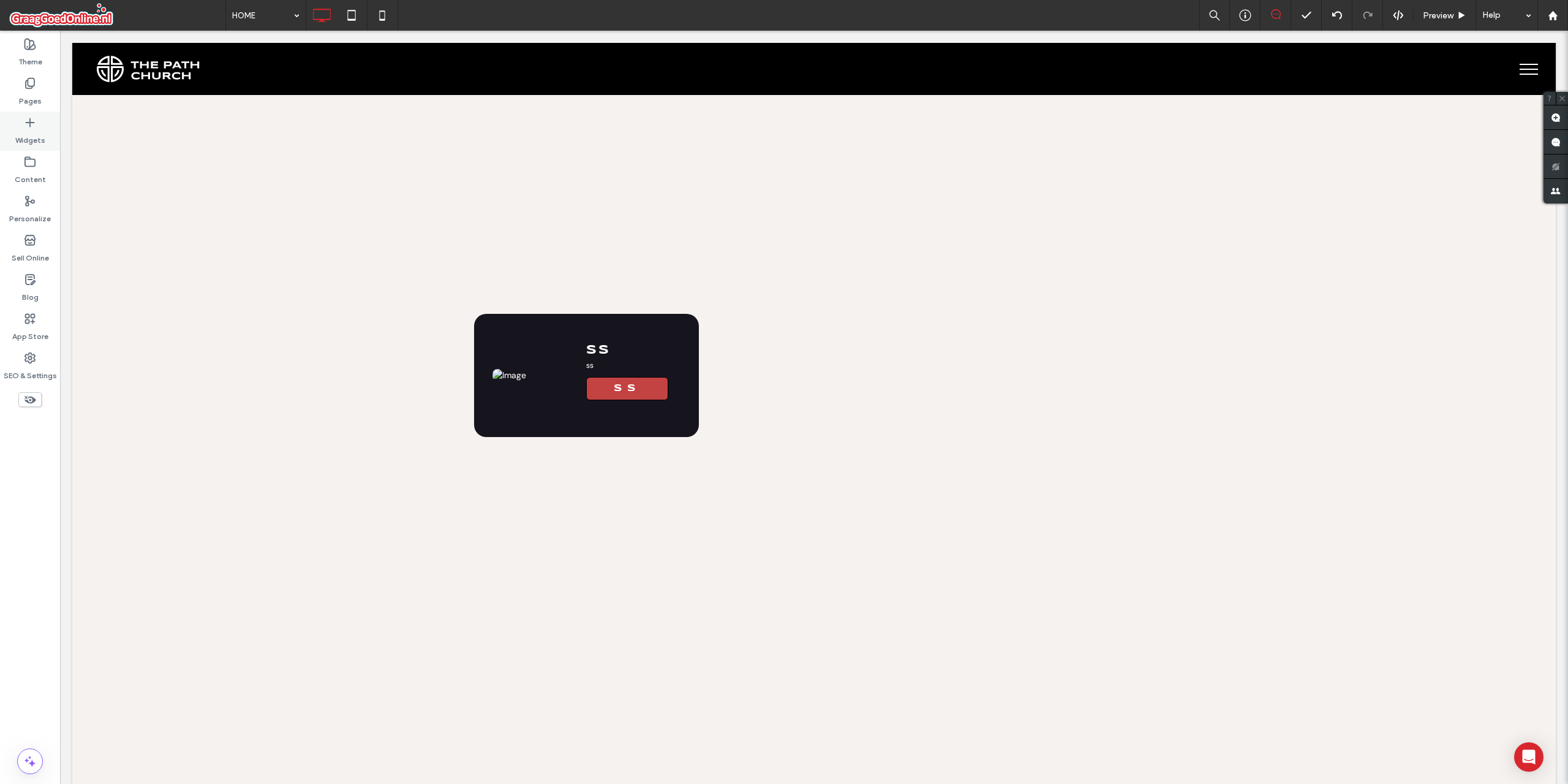
click at [29, 139] on label "Widgets" at bounding box center [30, 138] width 30 height 18
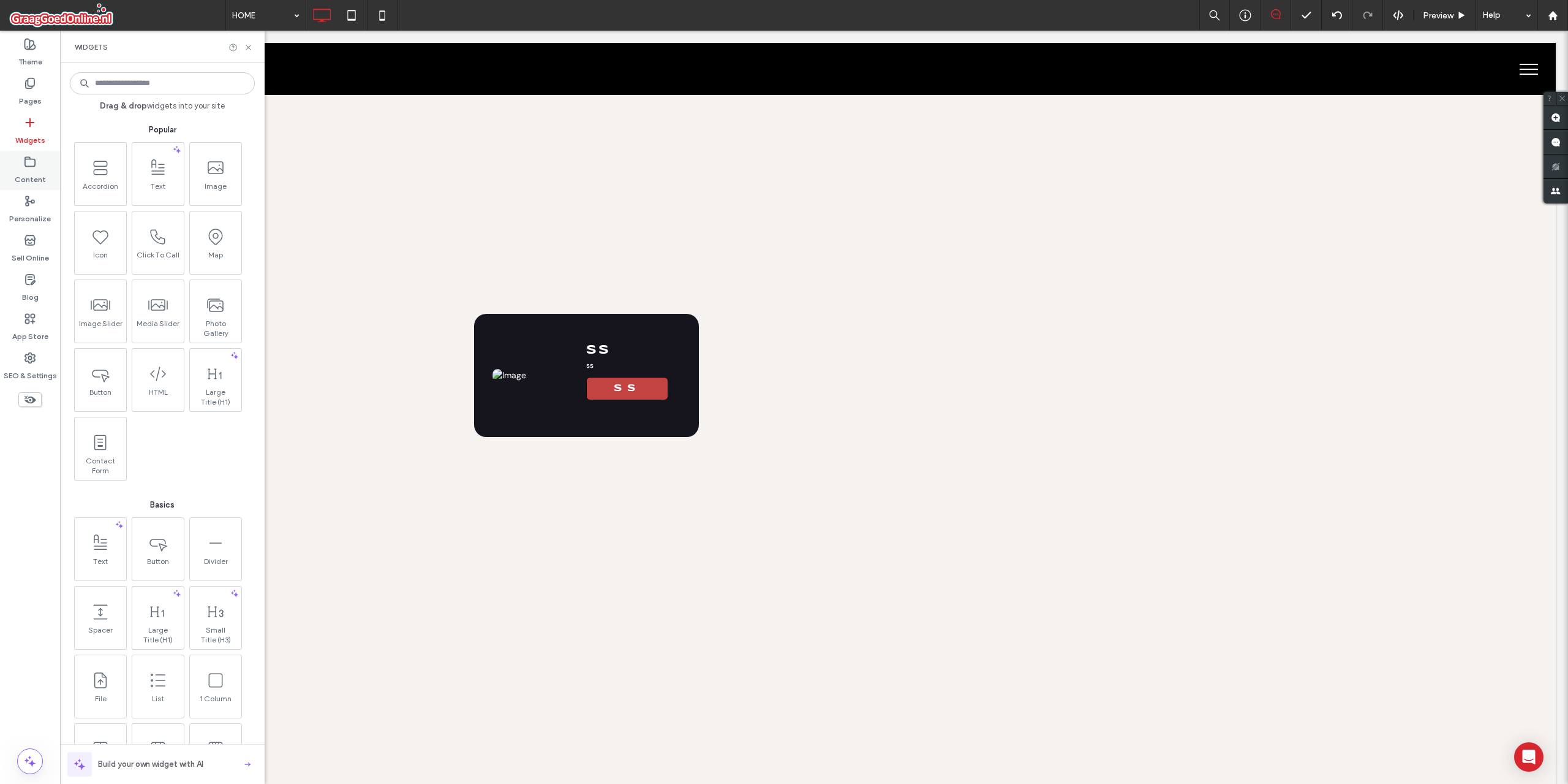
click at [35, 168] on label "Content" at bounding box center [30, 177] width 31 height 18
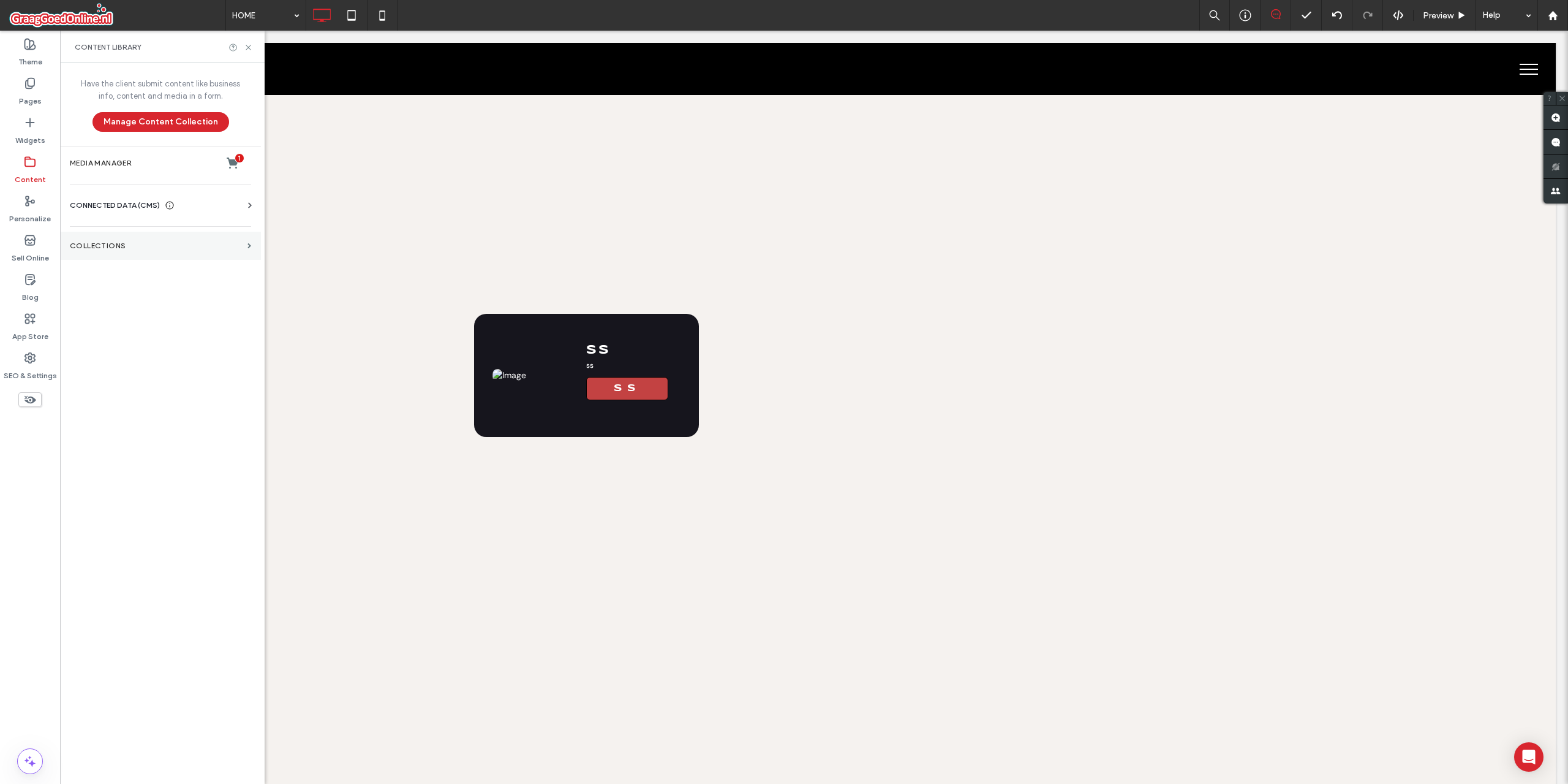
click at [174, 256] on section "Collections" at bounding box center [161, 245] width 201 height 28
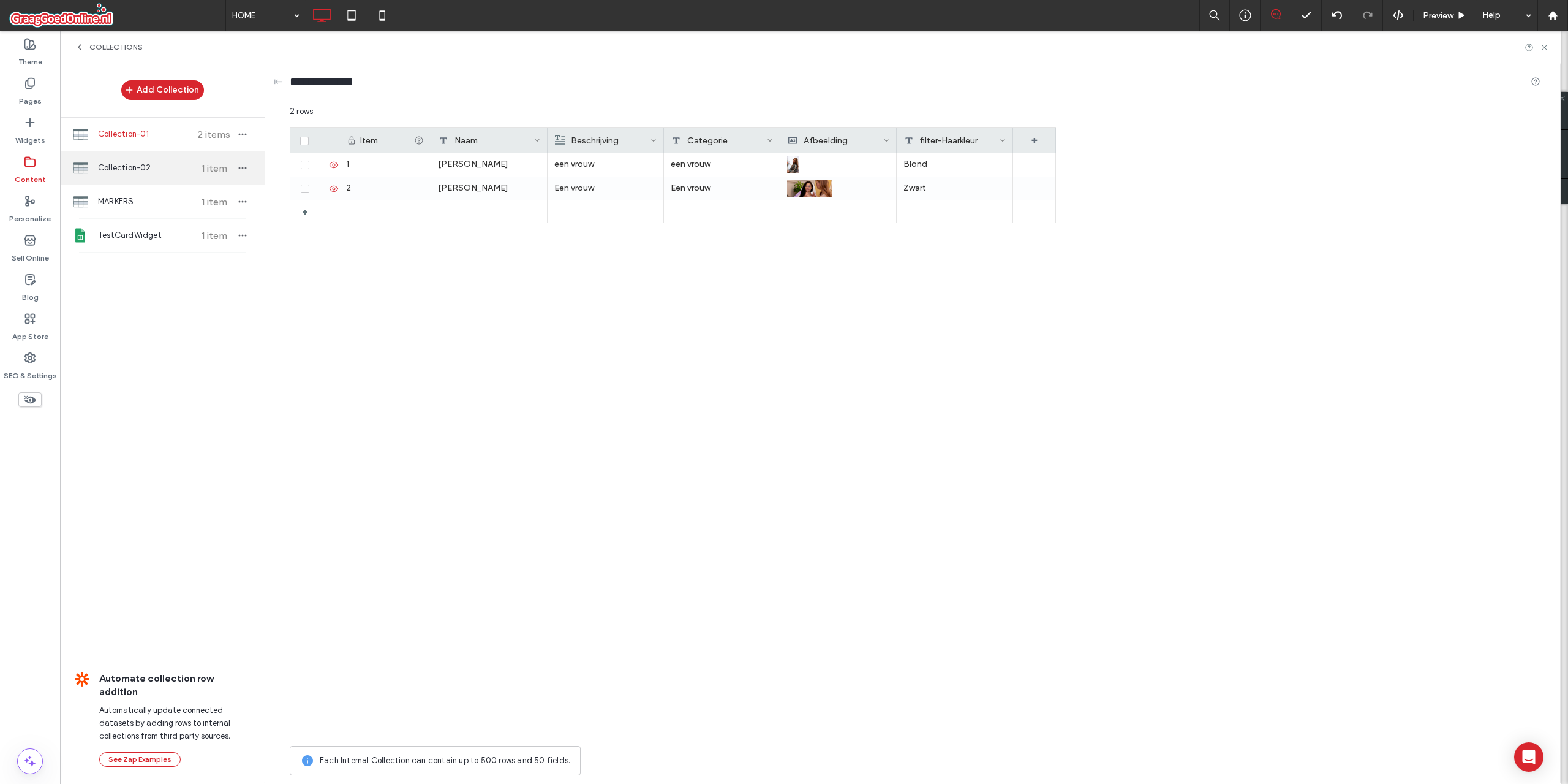
click at [128, 168] on span "Collection-02" at bounding box center [143, 168] width 92 height 13
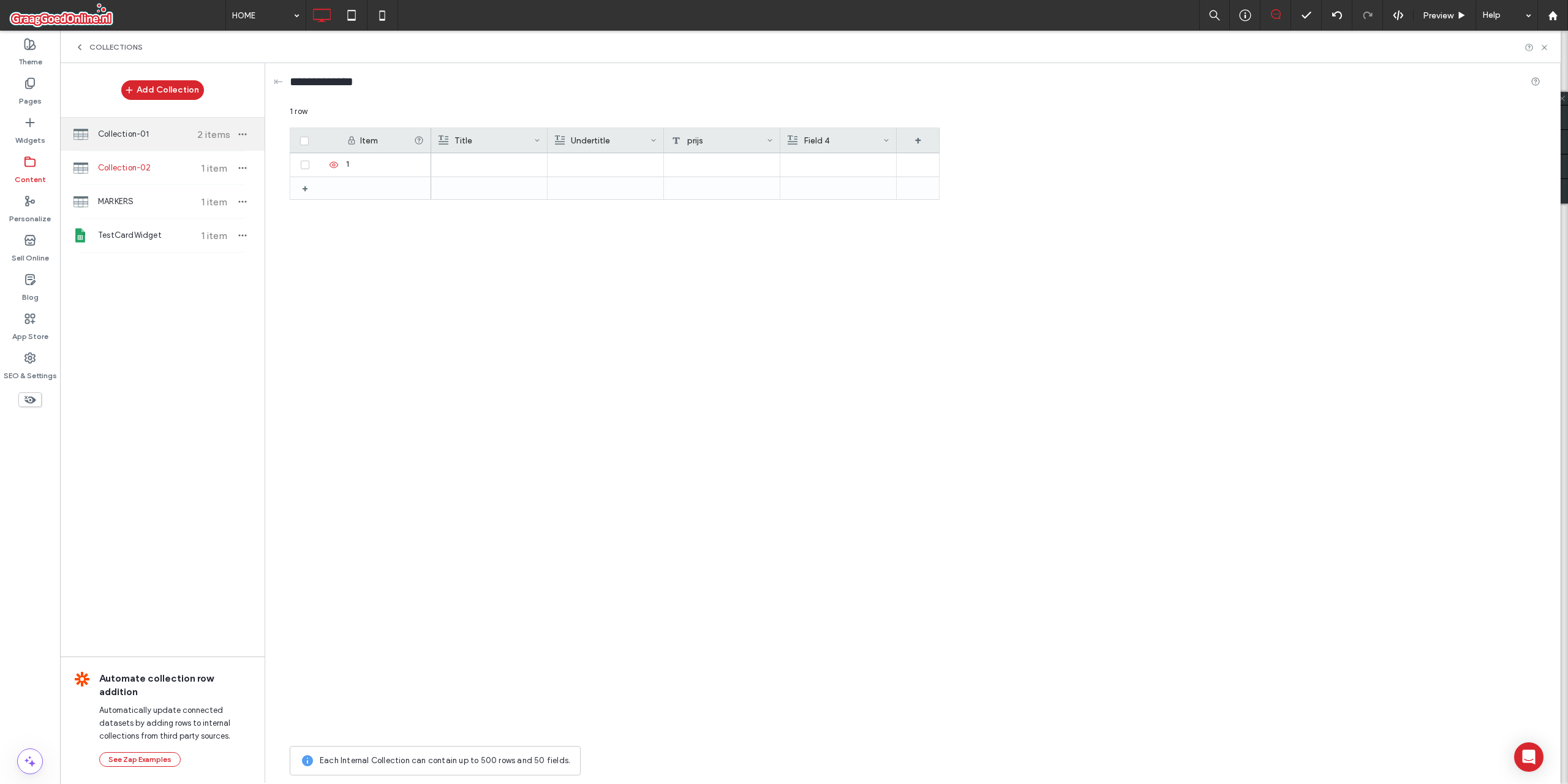
click at [128, 139] on span "Collection-01" at bounding box center [143, 134] width 92 height 13
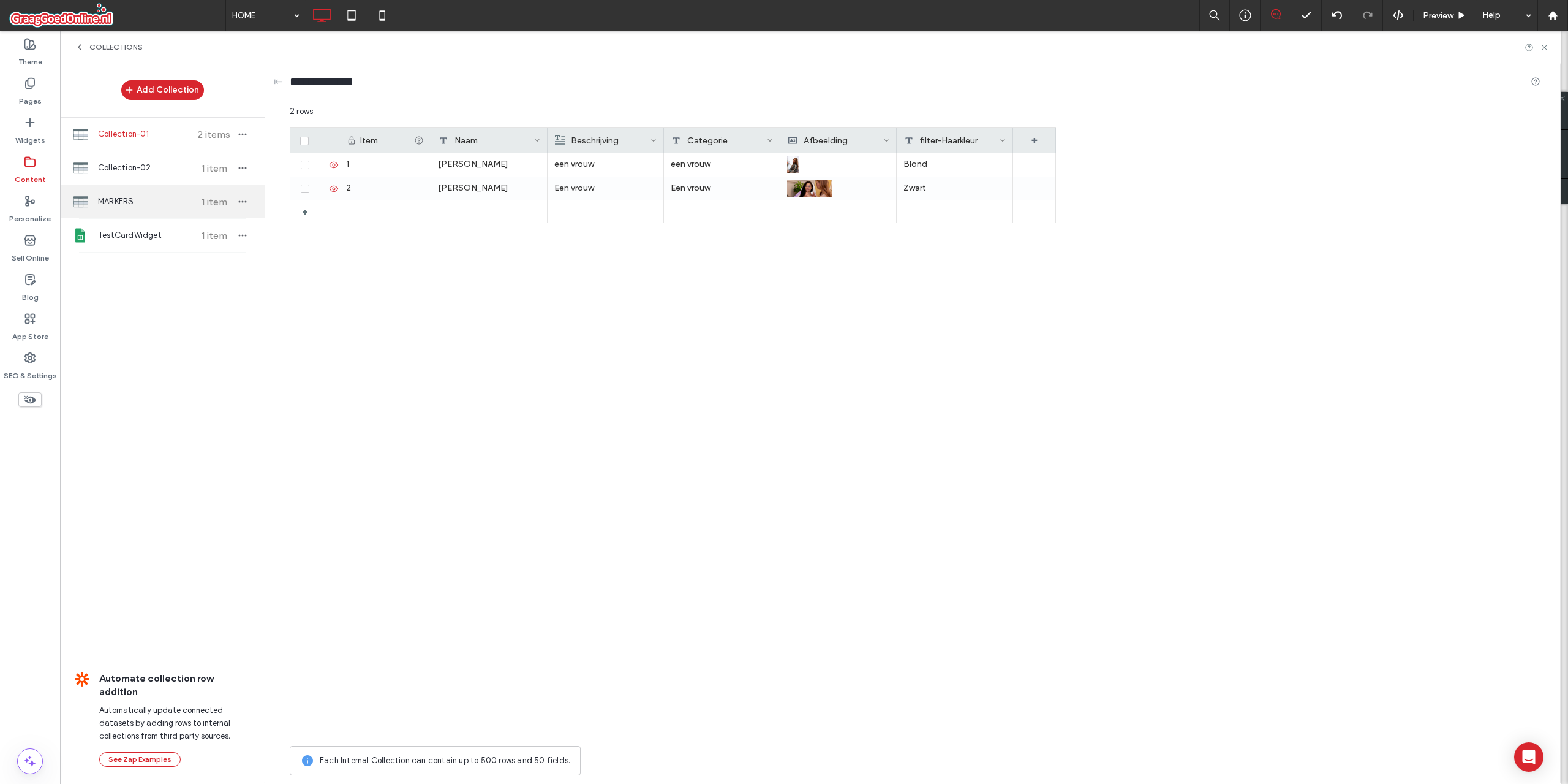
click at [142, 206] on span "MARKERS" at bounding box center [143, 201] width 92 height 13
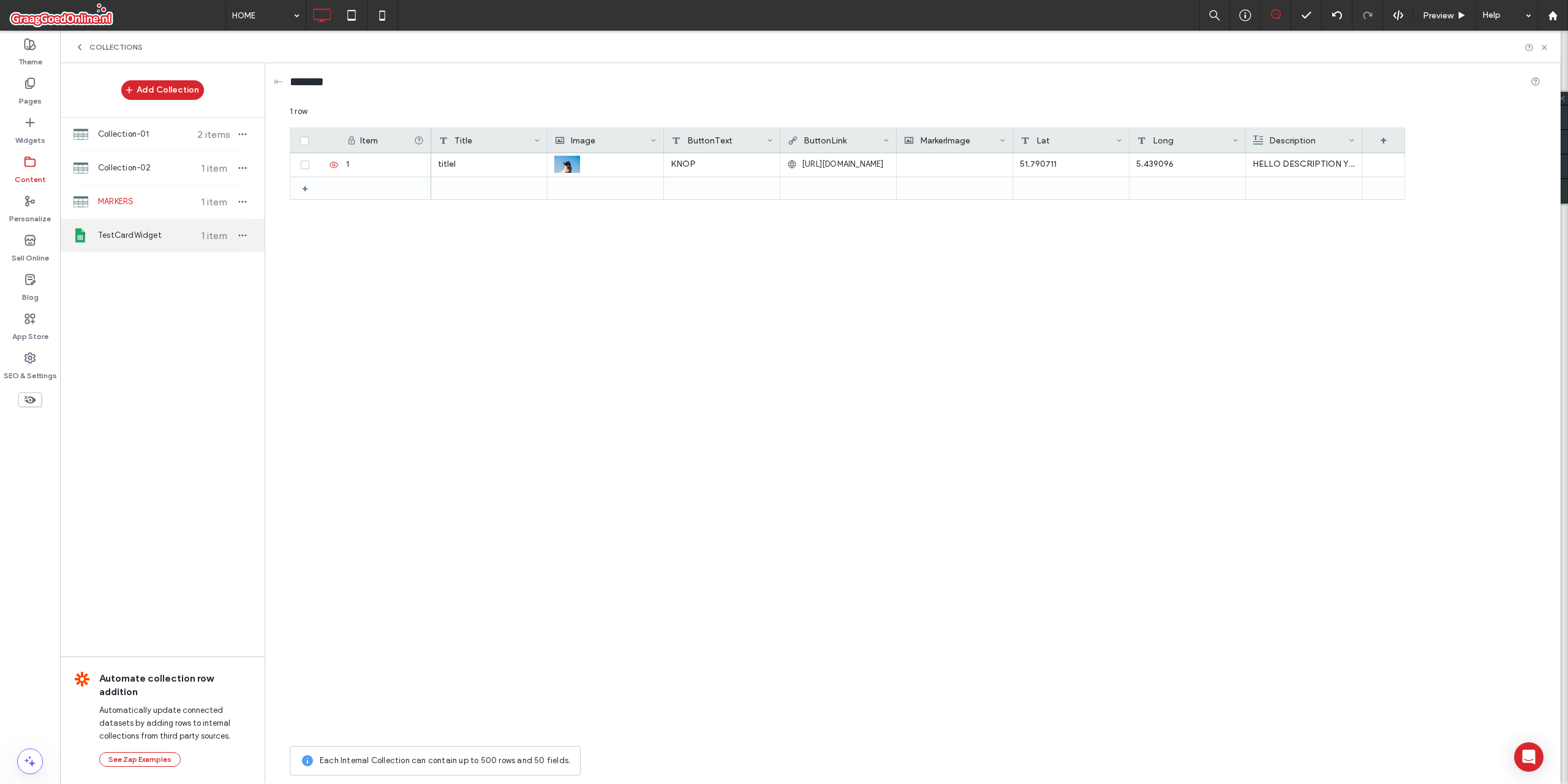
click at [147, 228] on div "TestCardWidget 1 item" at bounding box center [163, 235] width 205 height 33
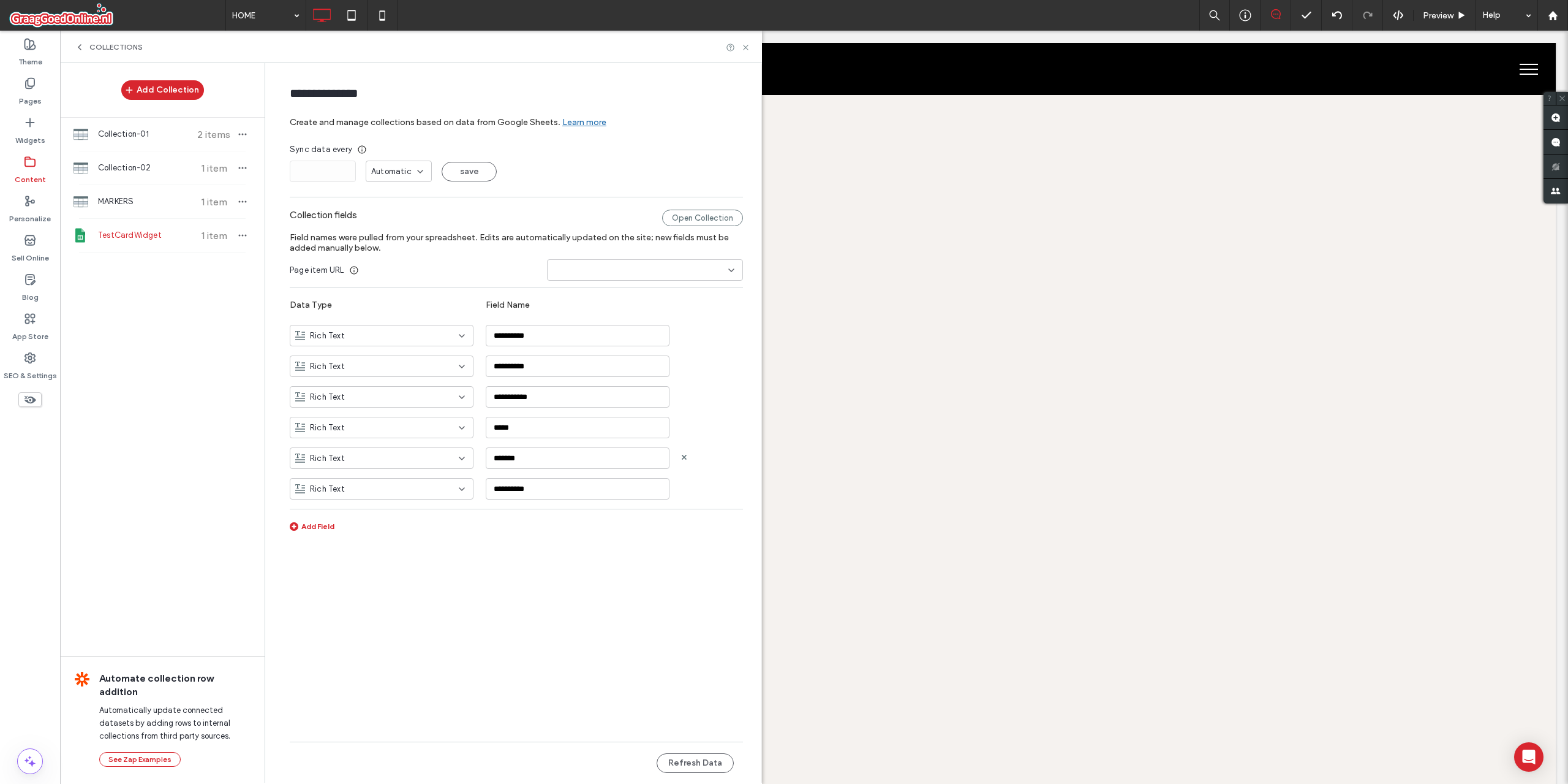
click at [391, 464] on div "Rich Text" at bounding box center [374, 458] width 158 height 13
click at [548, 550] on form "**********" at bounding box center [516, 325] width 490 height 500
click at [457, 457] on input at bounding box center [377, 458] width 164 height 10
click at [507, 529] on div "**********" at bounding box center [516, 373] width 453 height 340
click at [450, 460] on div "Rich Text" at bounding box center [374, 458] width 158 height 13
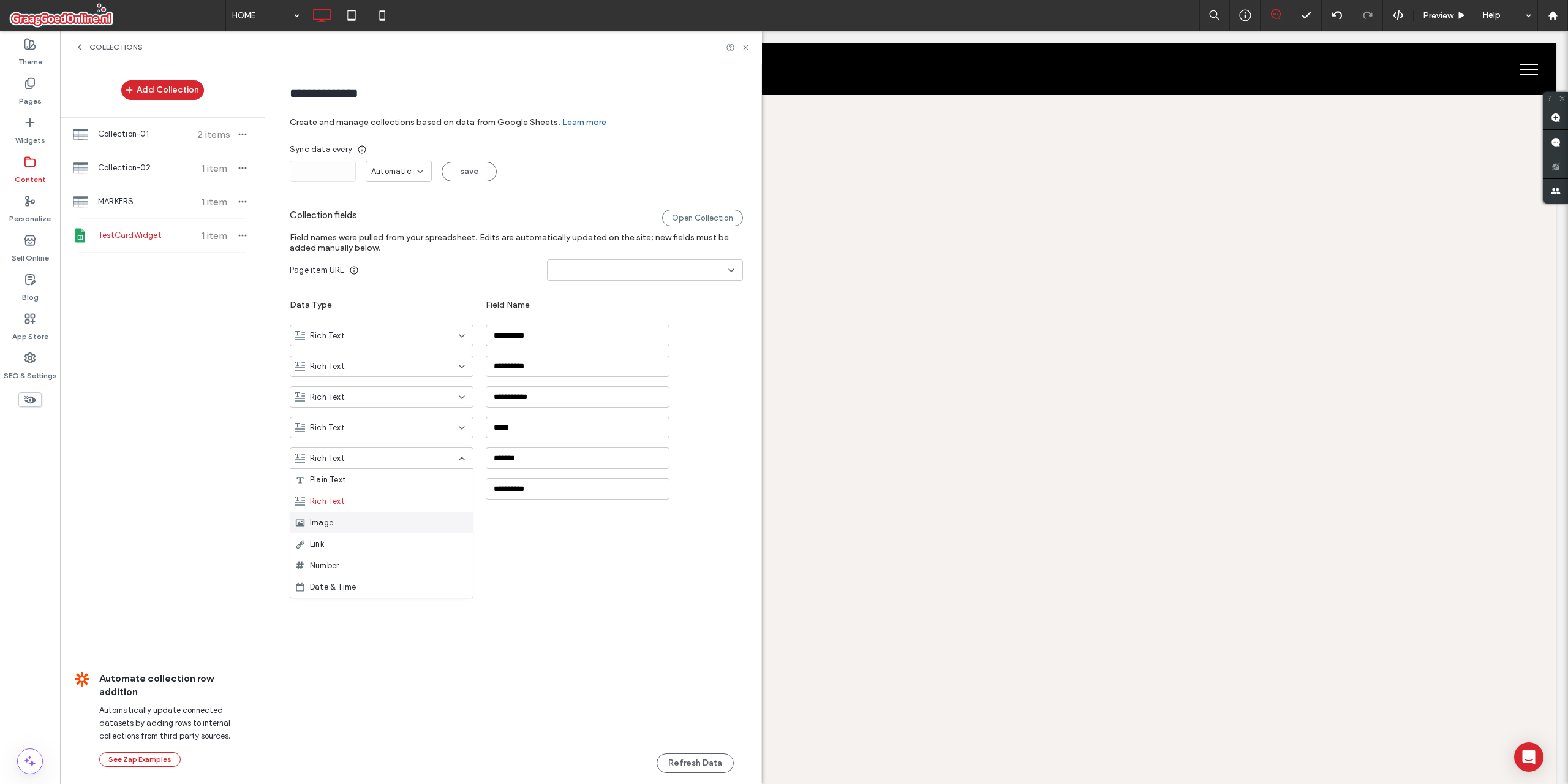
click at [423, 522] on div "Image" at bounding box center [381, 522] width 182 height 21
click at [747, 51] on icon at bounding box center [744, 47] width 9 height 9
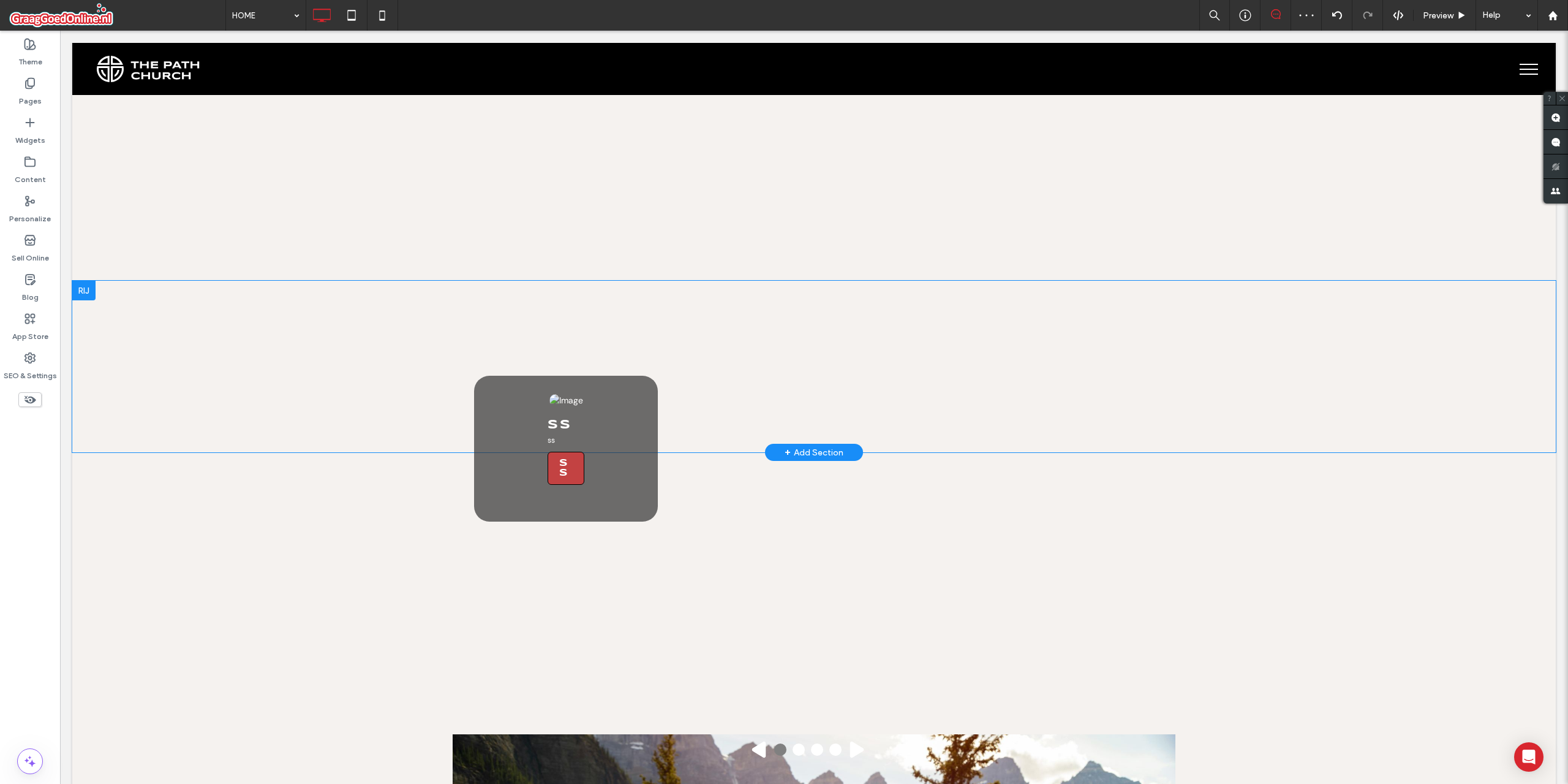
scroll to position [1348, 0]
click at [640, 363] on span at bounding box center [814, 365] width 723 height 24
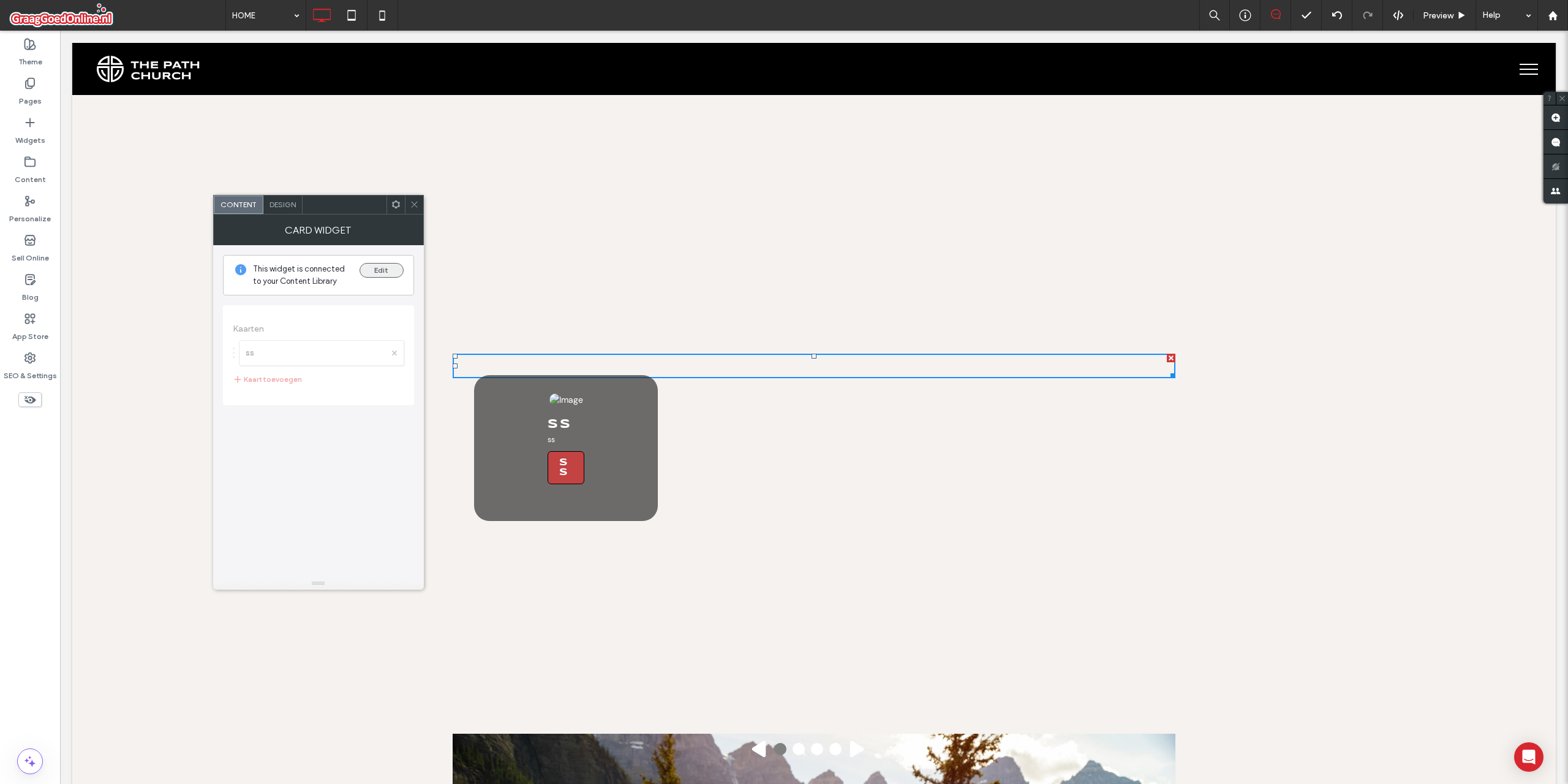
click at [381, 269] on button "Edit" at bounding box center [381, 269] width 44 height 15
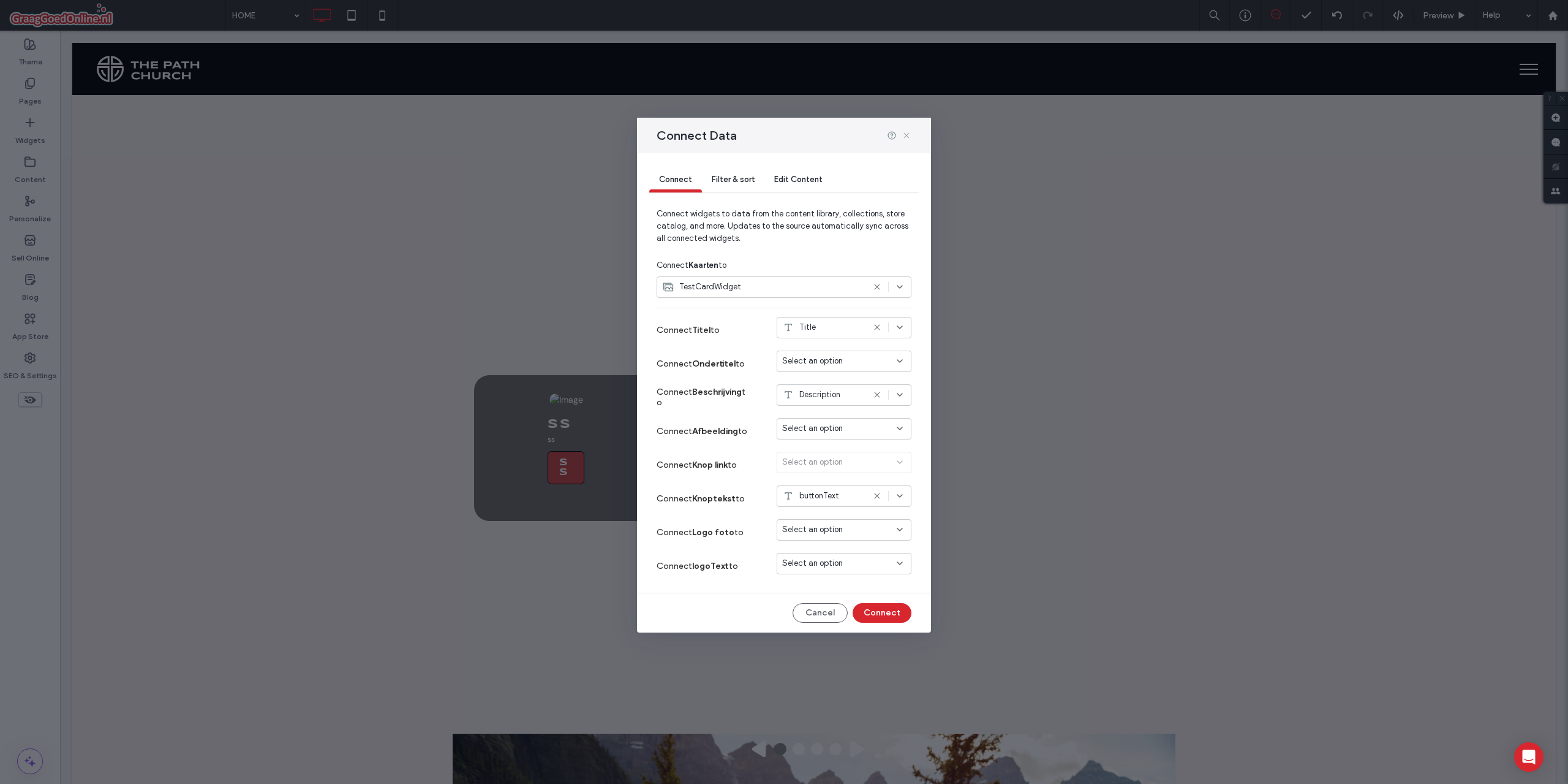
click at [906, 136] on use at bounding box center [906, 136] width 6 height 6
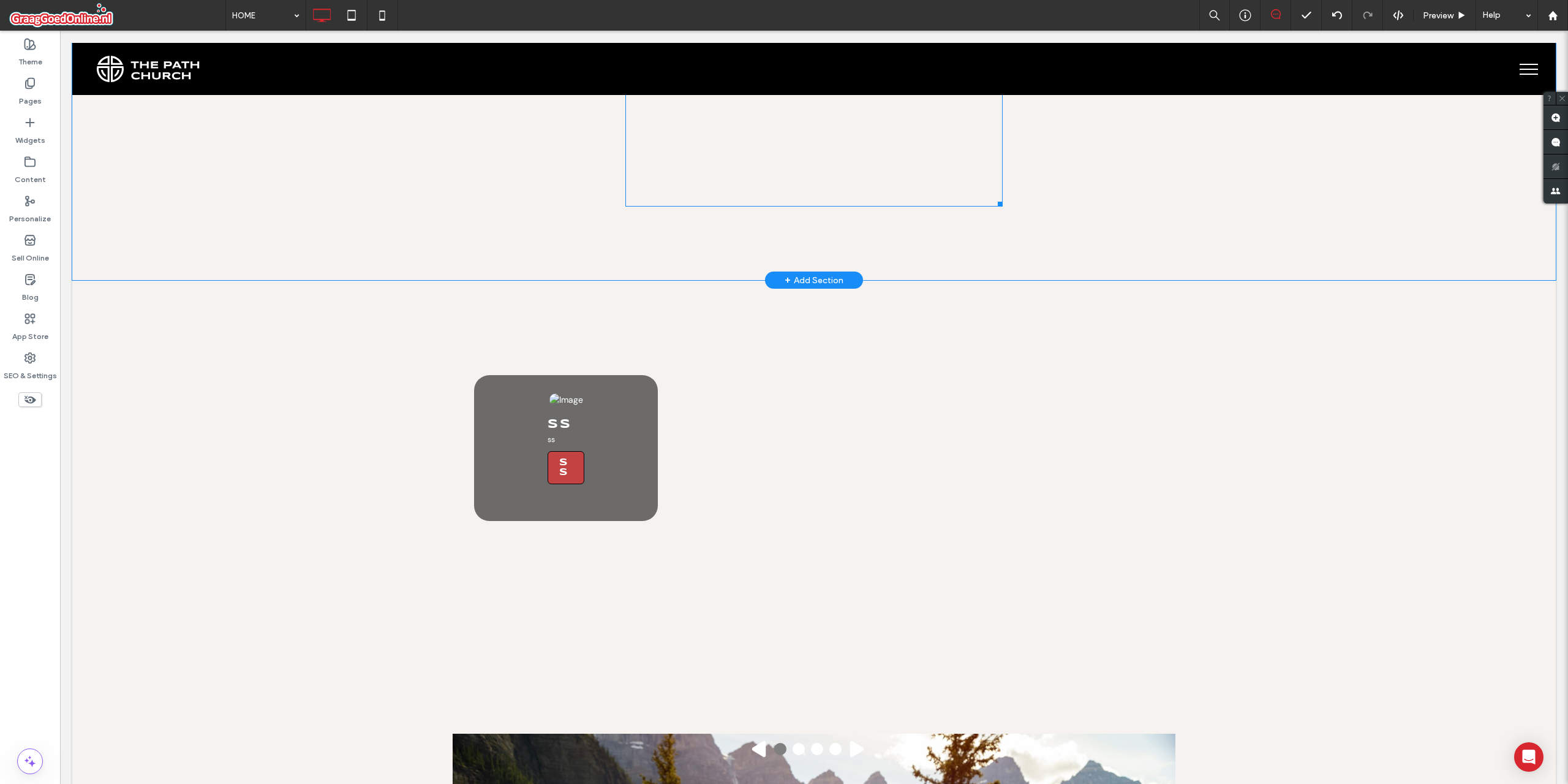
scroll to position [1287, 0]
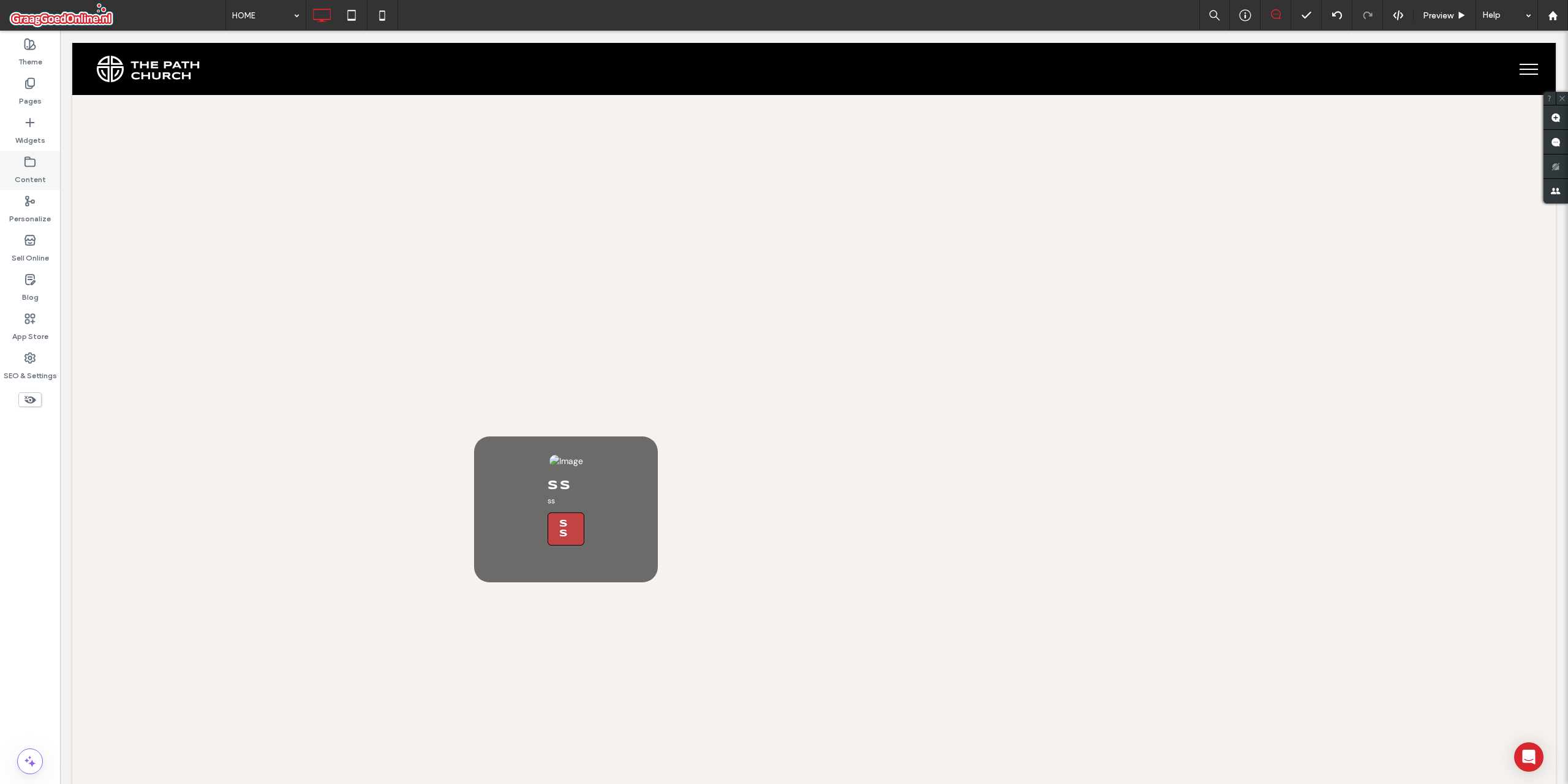
click at [37, 175] on label "Content" at bounding box center [30, 177] width 31 height 18
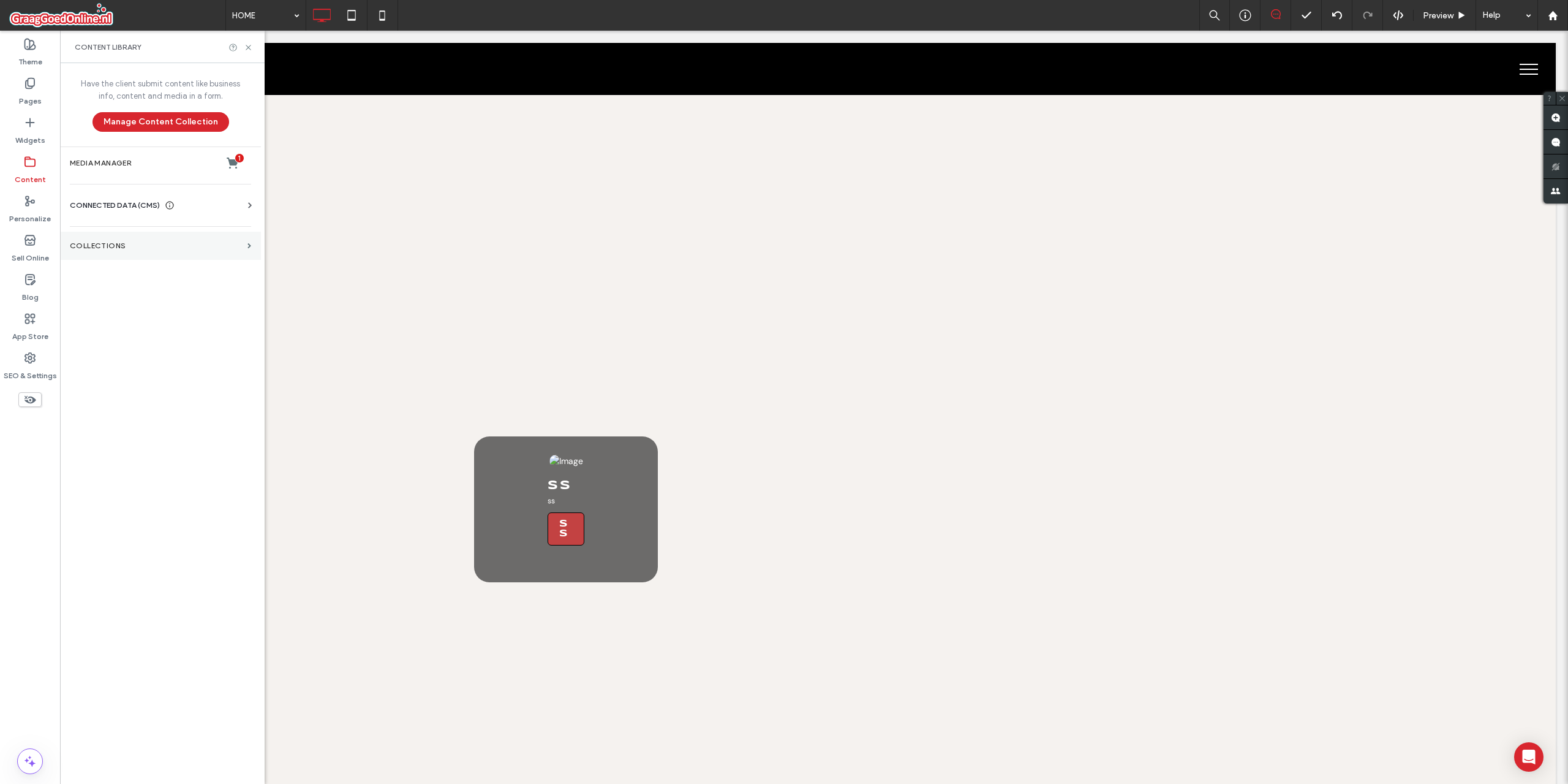
click at [141, 251] on section "Collections" at bounding box center [161, 245] width 201 height 28
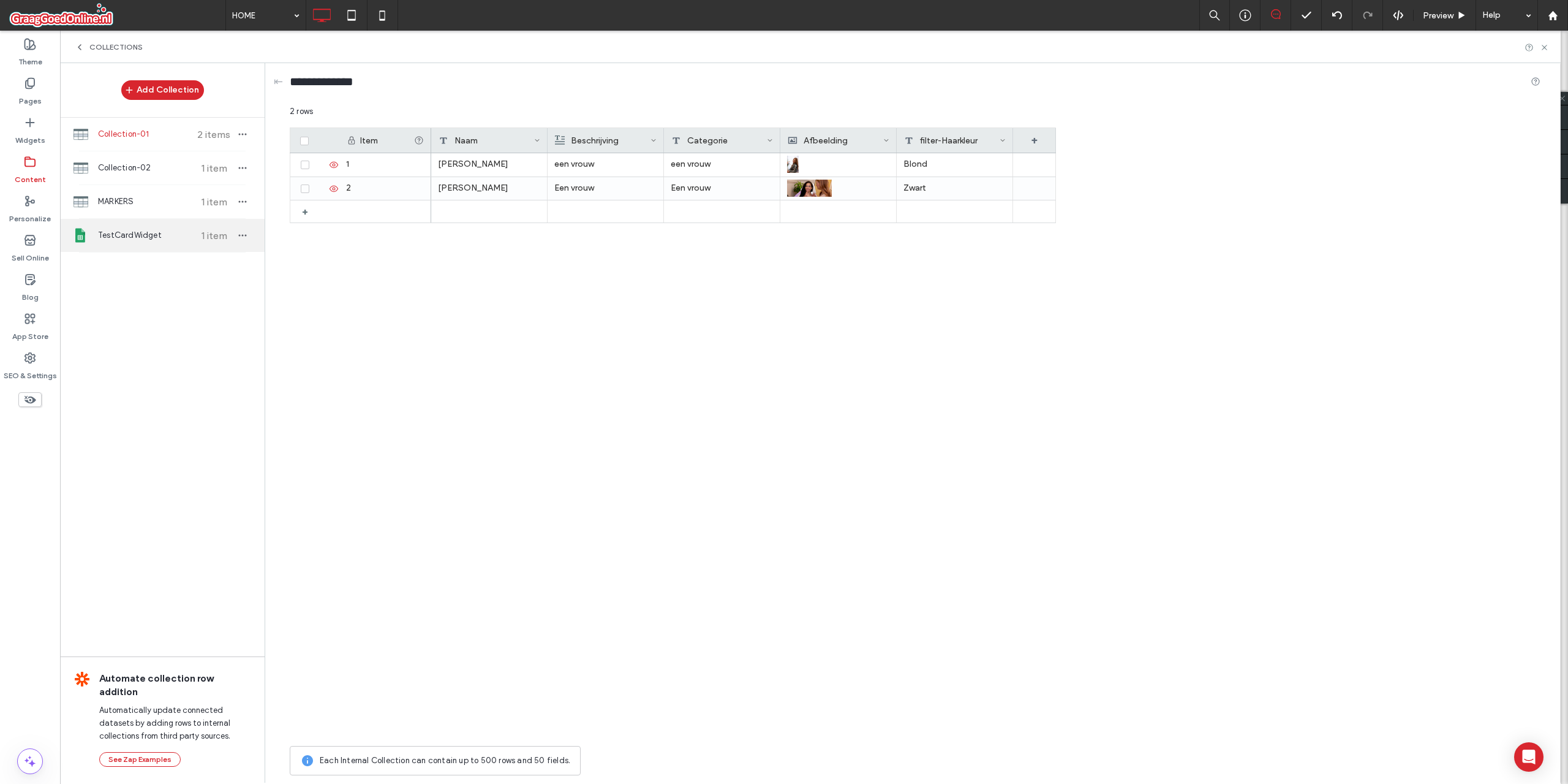
click at [136, 234] on span "TestCardWidget" at bounding box center [143, 235] width 92 height 13
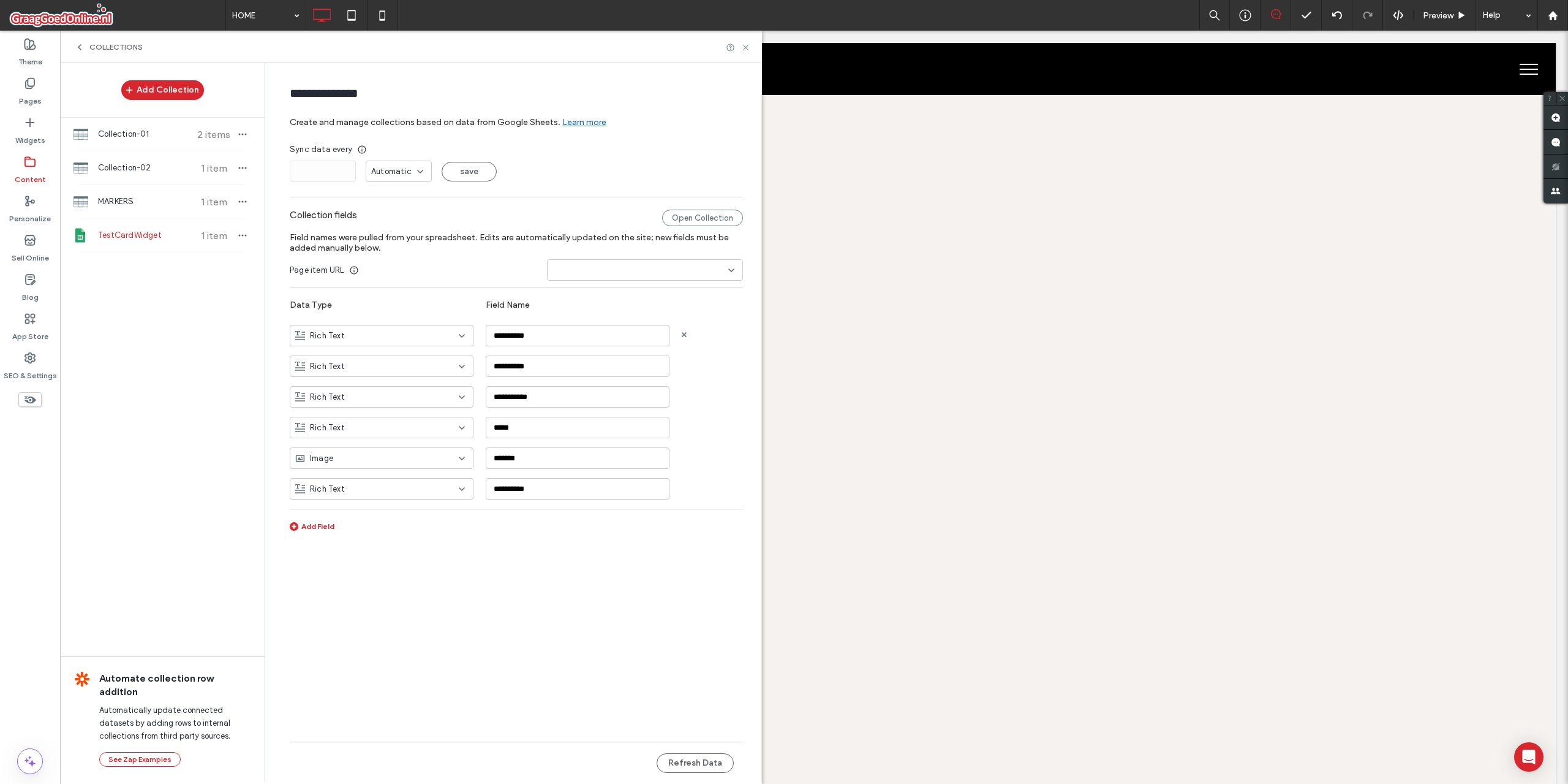
click at [389, 344] on div "Rich Text" at bounding box center [382, 336] width 183 height 21
click at [376, 301] on label "Data Type" at bounding box center [387, 305] width 196 height 22
click at [378, 340] on div "Rich Text" at bounding box center [374, 336] width 158 height 13
click at [374, 354] on div "Plain Text" at bounding box center [381, 357] width 182 height 21
click at [374, 365] on div "Rich Text" at bounding box center [374, 366] width 158 height 13
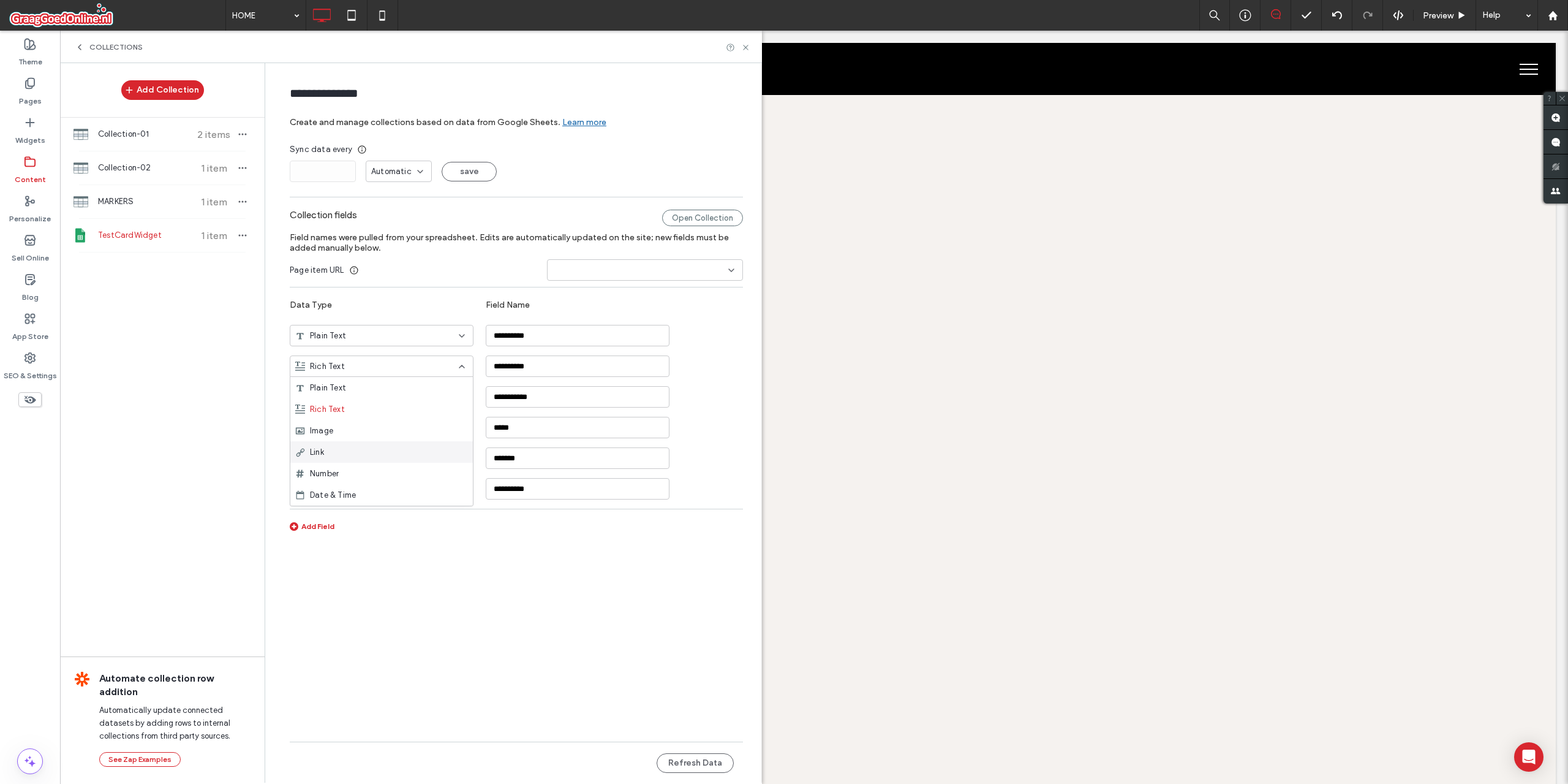
click at [389, 448] on div "Link" at bounding box center [381, 452] width 182 height 21
click at [749, 50] on icon at bounding box center [744, 47] width 9 height 9
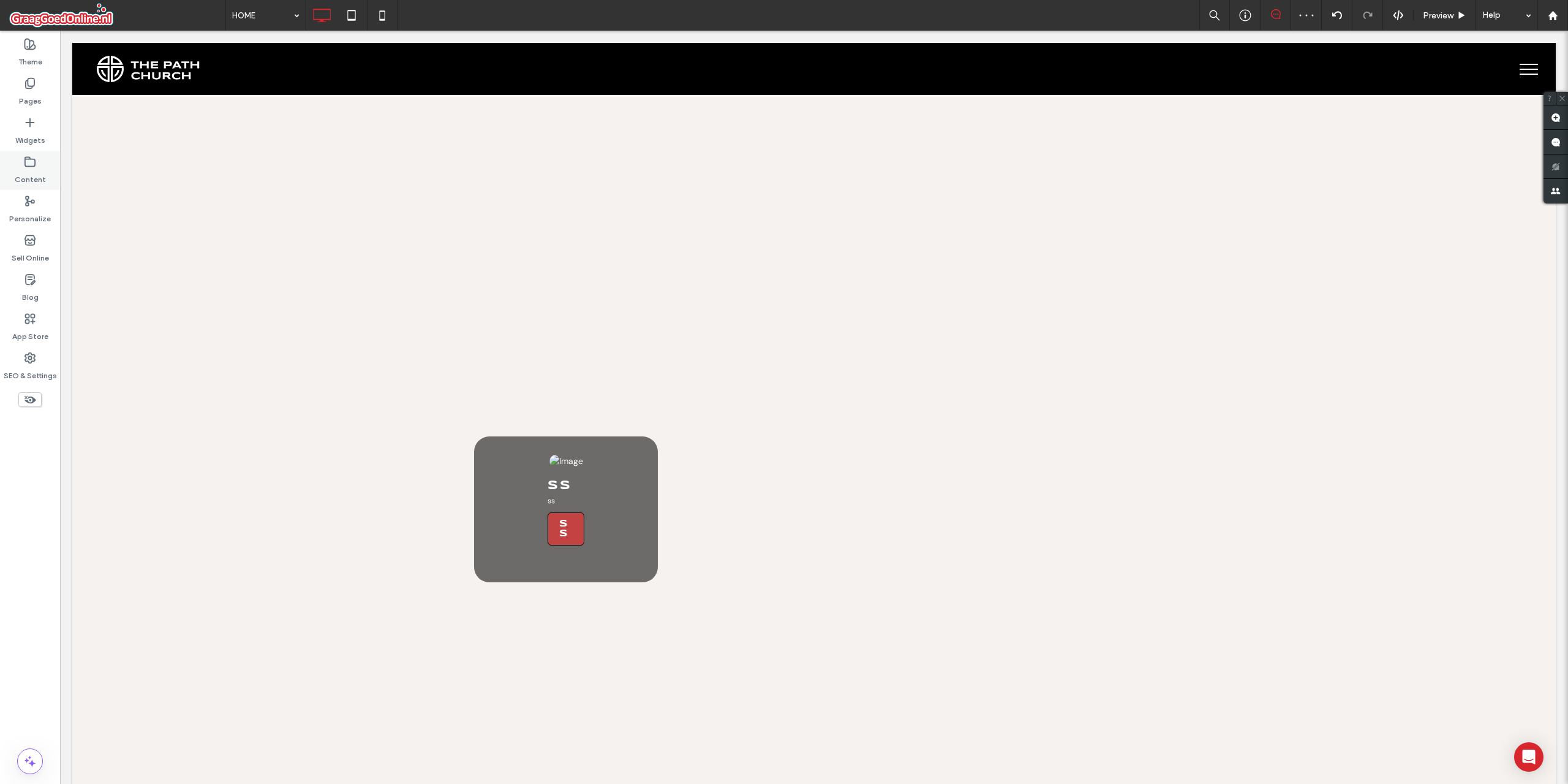
click at [32, 168] on label "Content" at bounding box center [30, 177] width 31 height 18
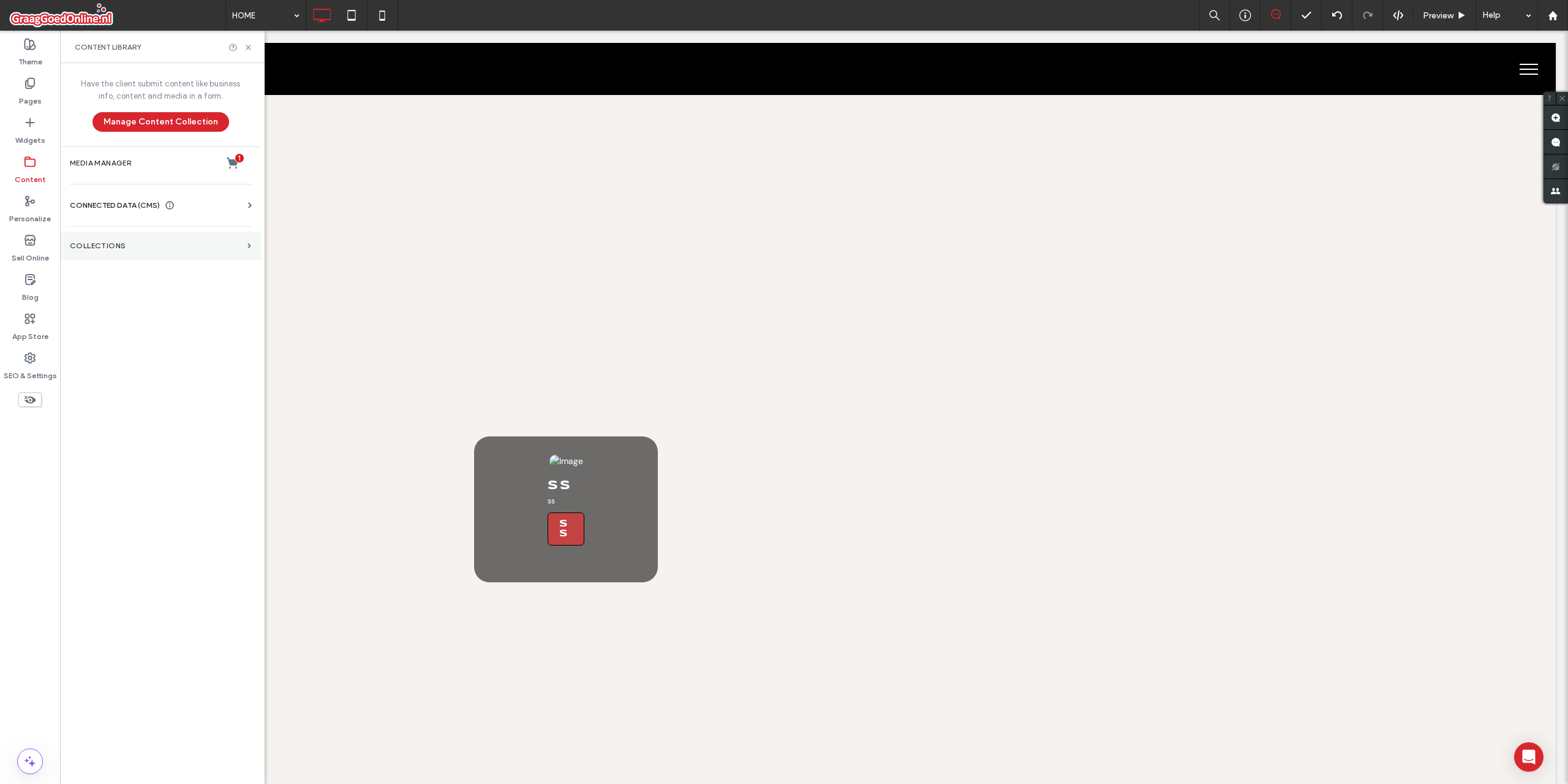
click at [112, 249] on label "Collections" at bounding box center [156, 245] width 173 height 9
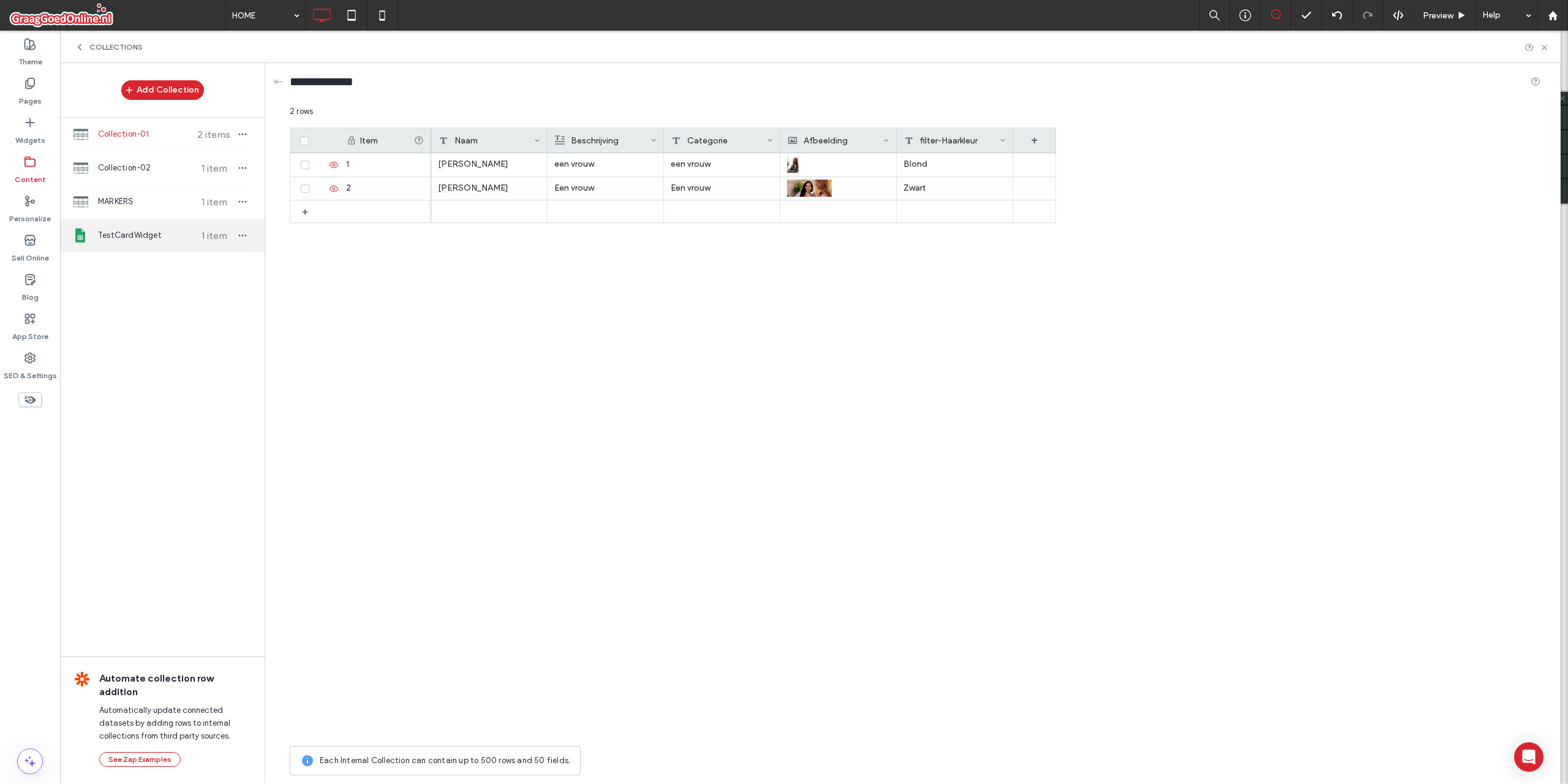
click at [149, 236] on span "TestCardWidget" at bounding box center [143, 235] width 92 height 13
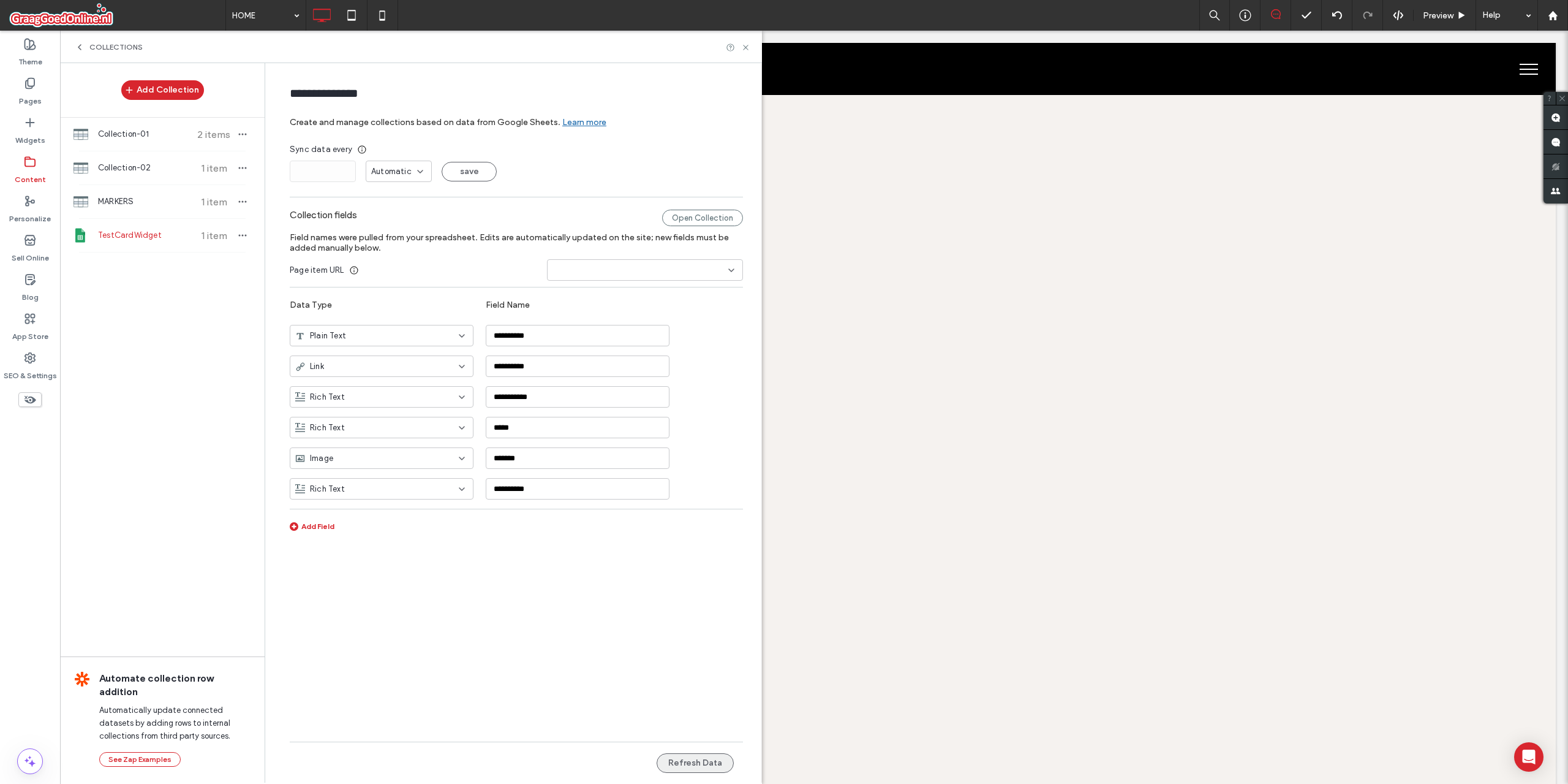
click at [695, 761] on button "Refresh Data" at bounding box center [695, 763] width 77 height 20
click at [744, 52] on icon at bounding box center [744, 47] width 9 height 9
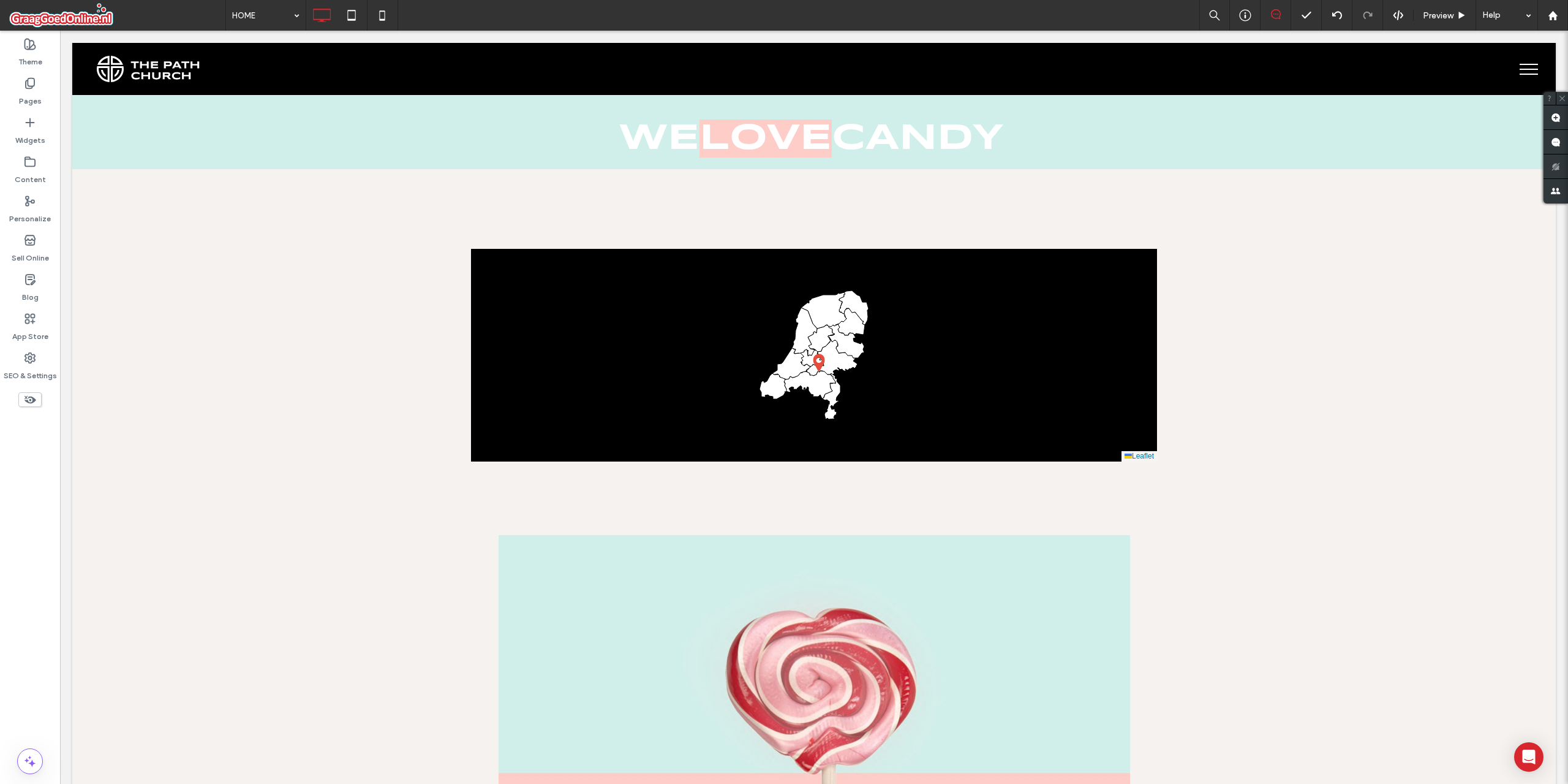
scroll to position [0, 0]
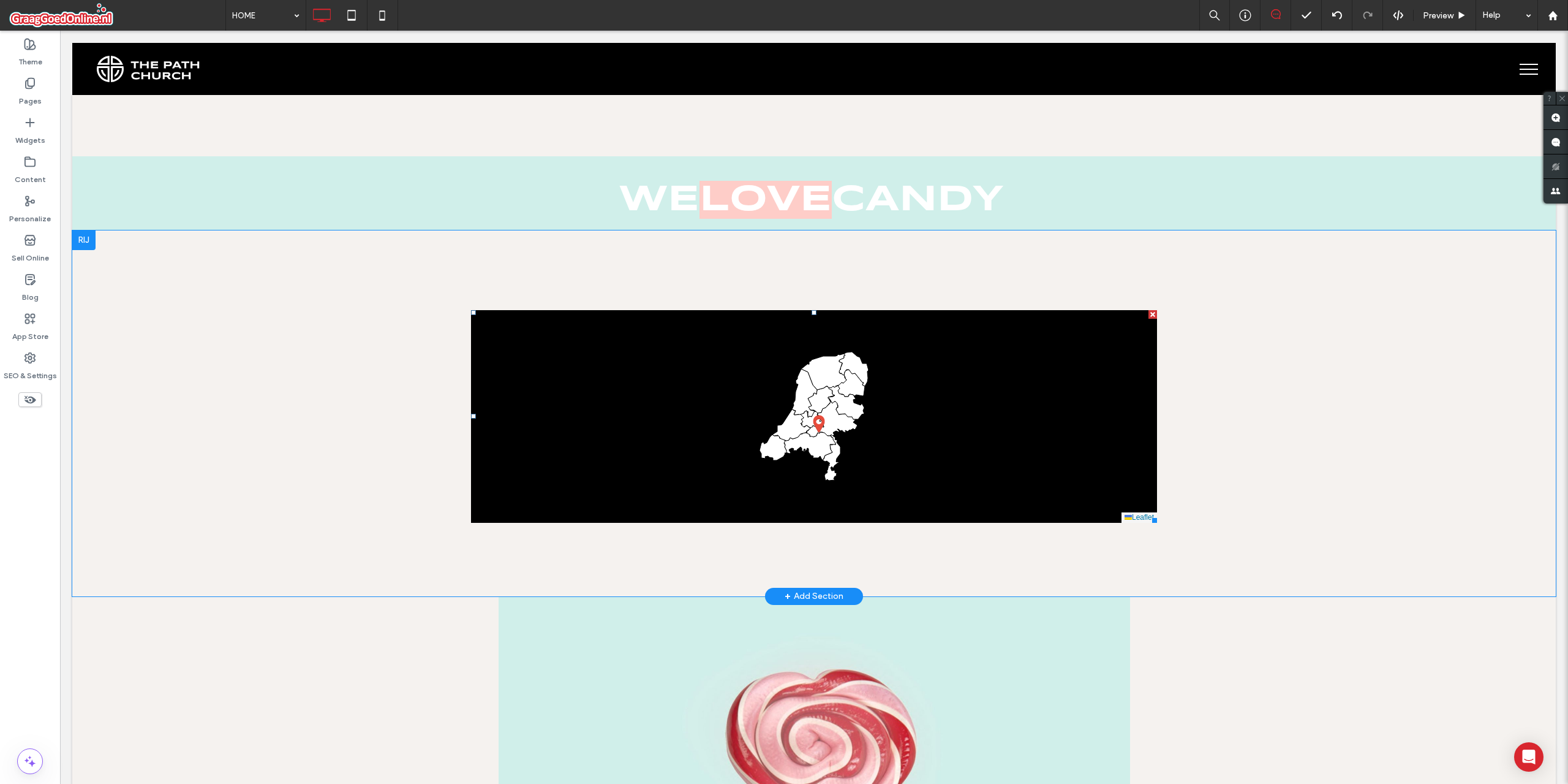
click at [594, 343] on span at bounding box center [814, 417] width 686 height 213
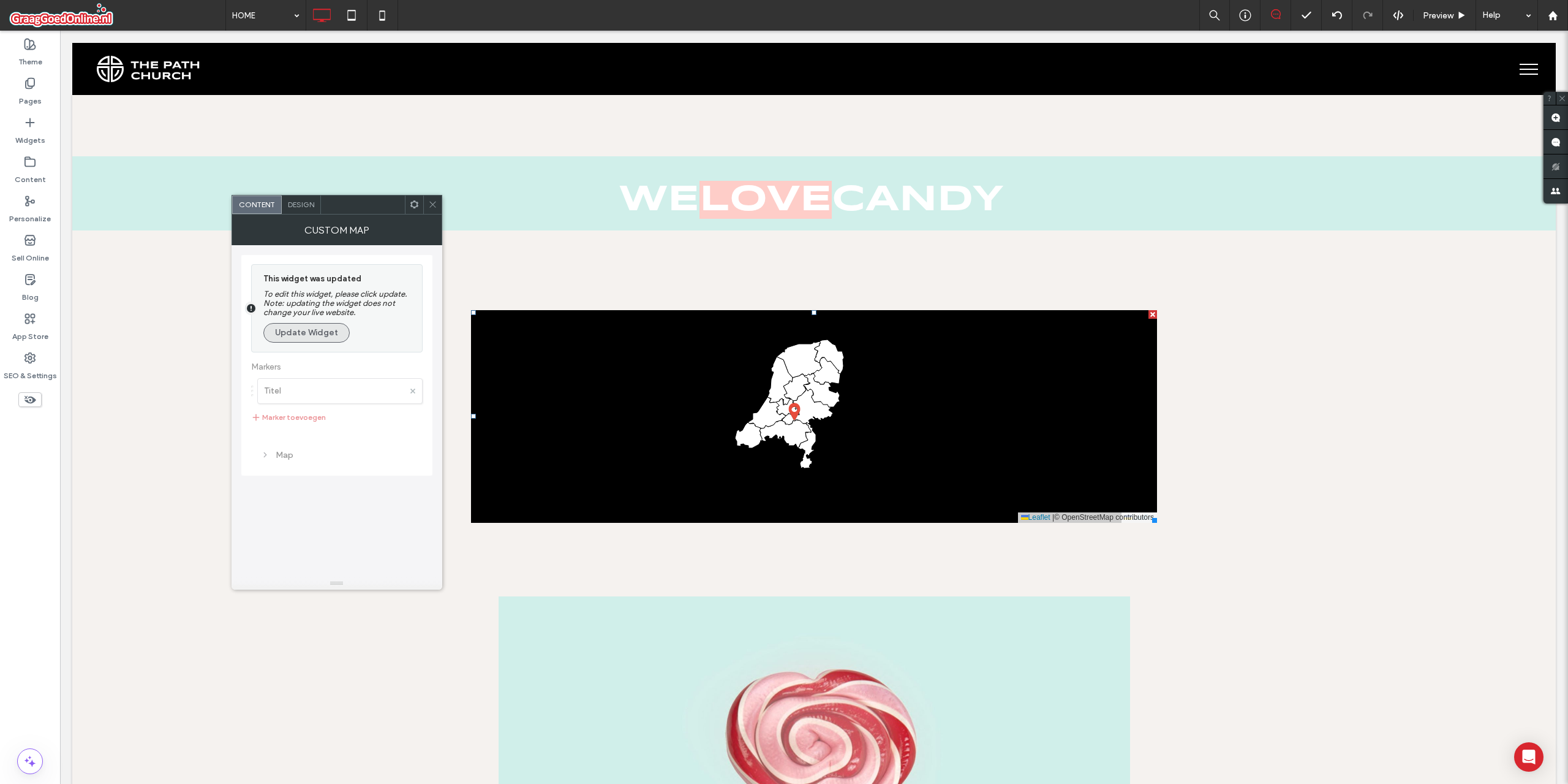
click at [302, 323] on button "Update Widget" at bounding box center [306, 333] width 86 height 20
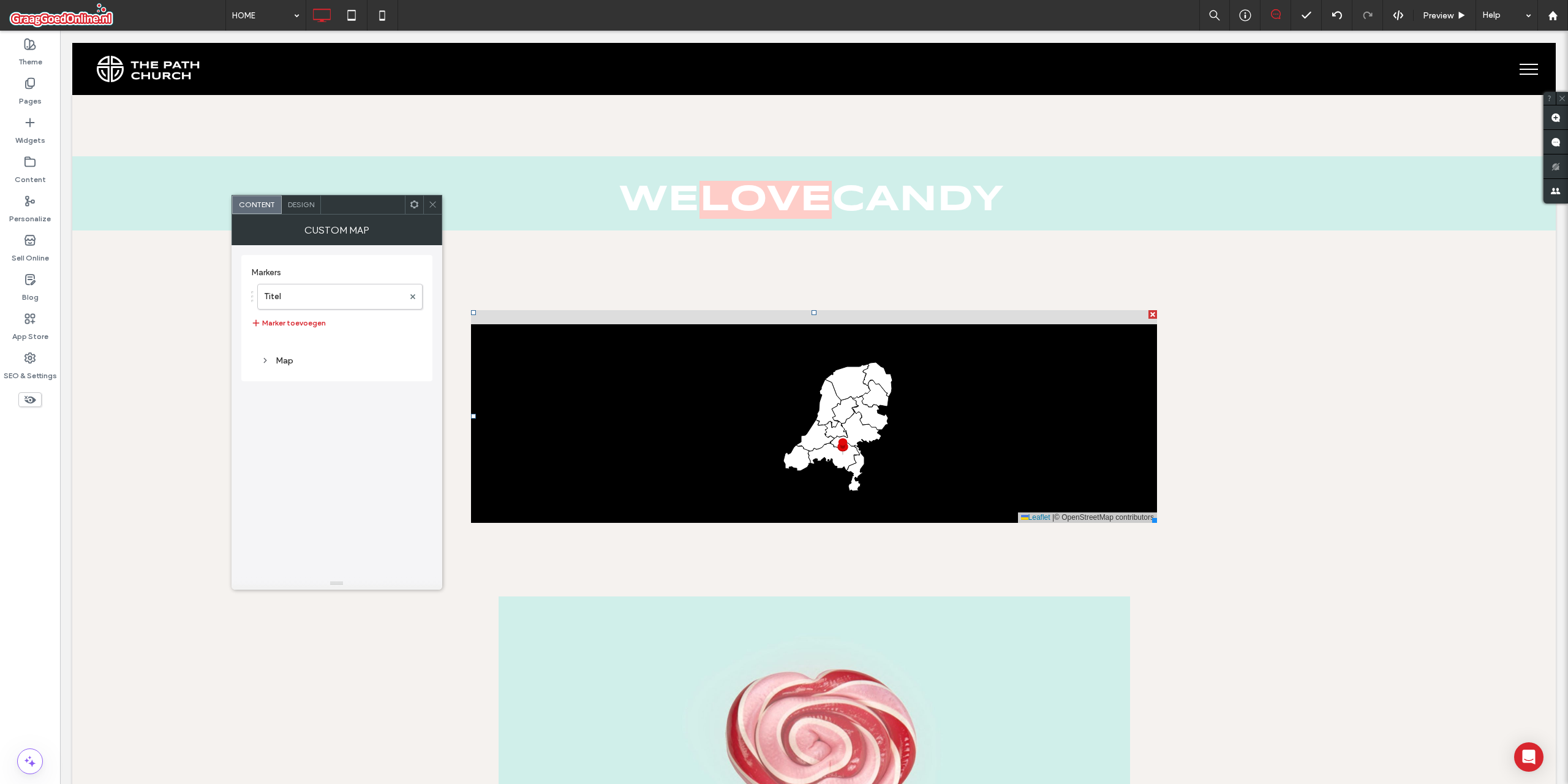
drag, startPoint x: 894, startPoint y: 383, endPoint x: 889, endPoint y: 419, distance: 36.3
click at [889, 419] on icon at bounding box center [808, 451] width 826 height 259
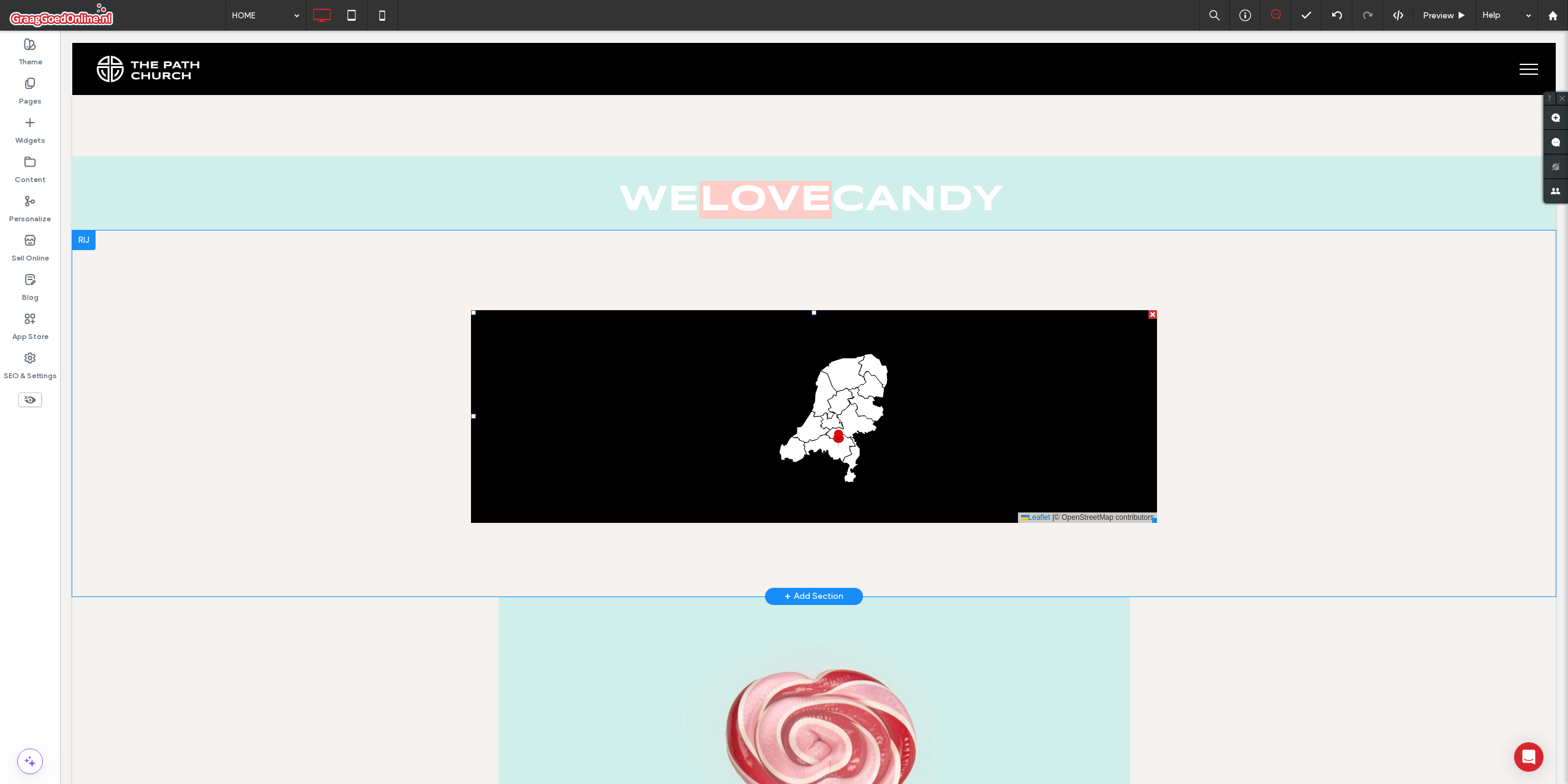
drag, startPoint x: 889, startPoint y: 419, endPoint x: 880, endPoint y: 401, distance: 20.1
click at [880, 401] on div "+ − Leaflet | © OpenStreetMap contributors" at bounding box center [814, 417] width 686 height 213
